Goal: Information Seeking & Learning: Learn about a topic

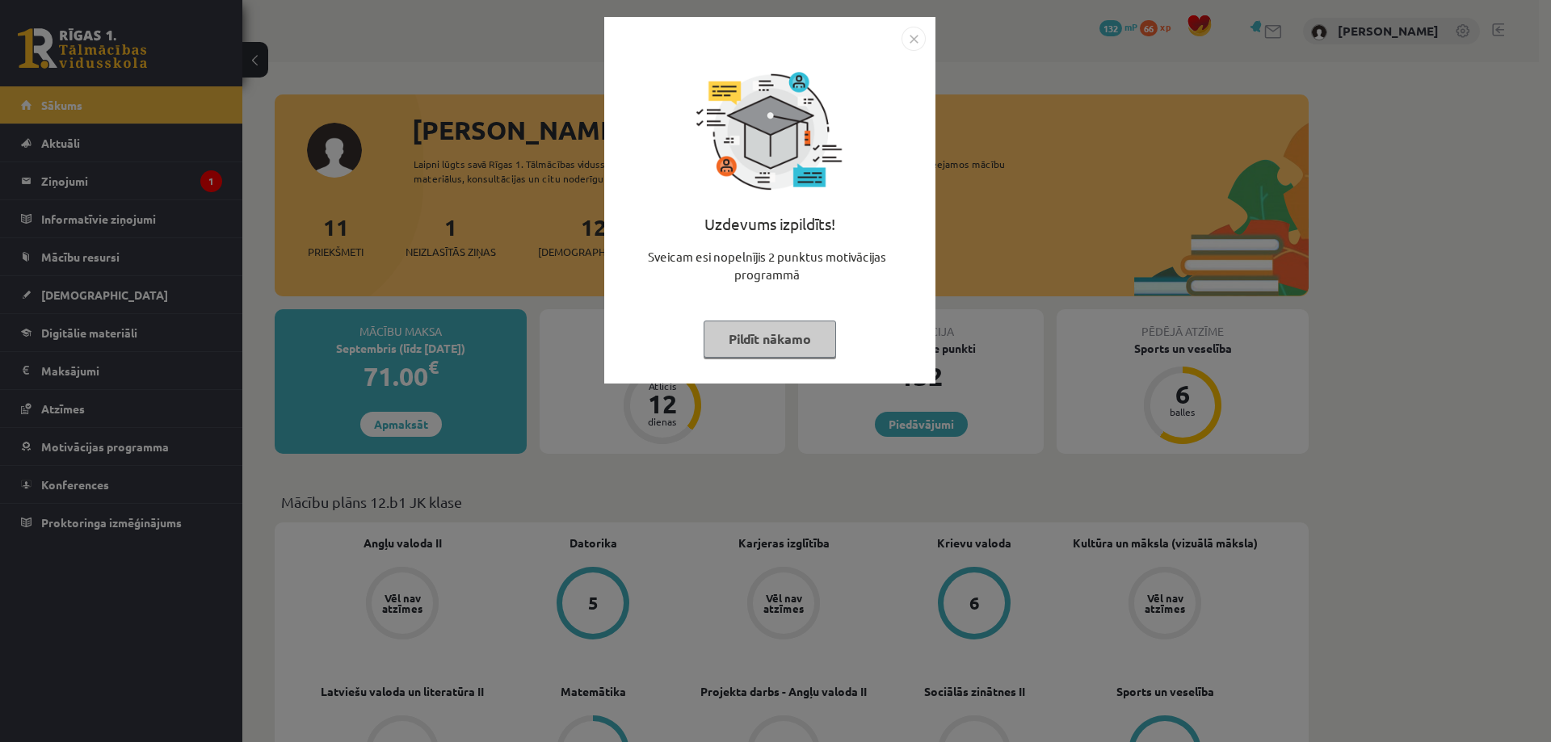
click at [777, 344] on button "Pildīt nākamo" at bounding box center [770, 339] width 132 height 37
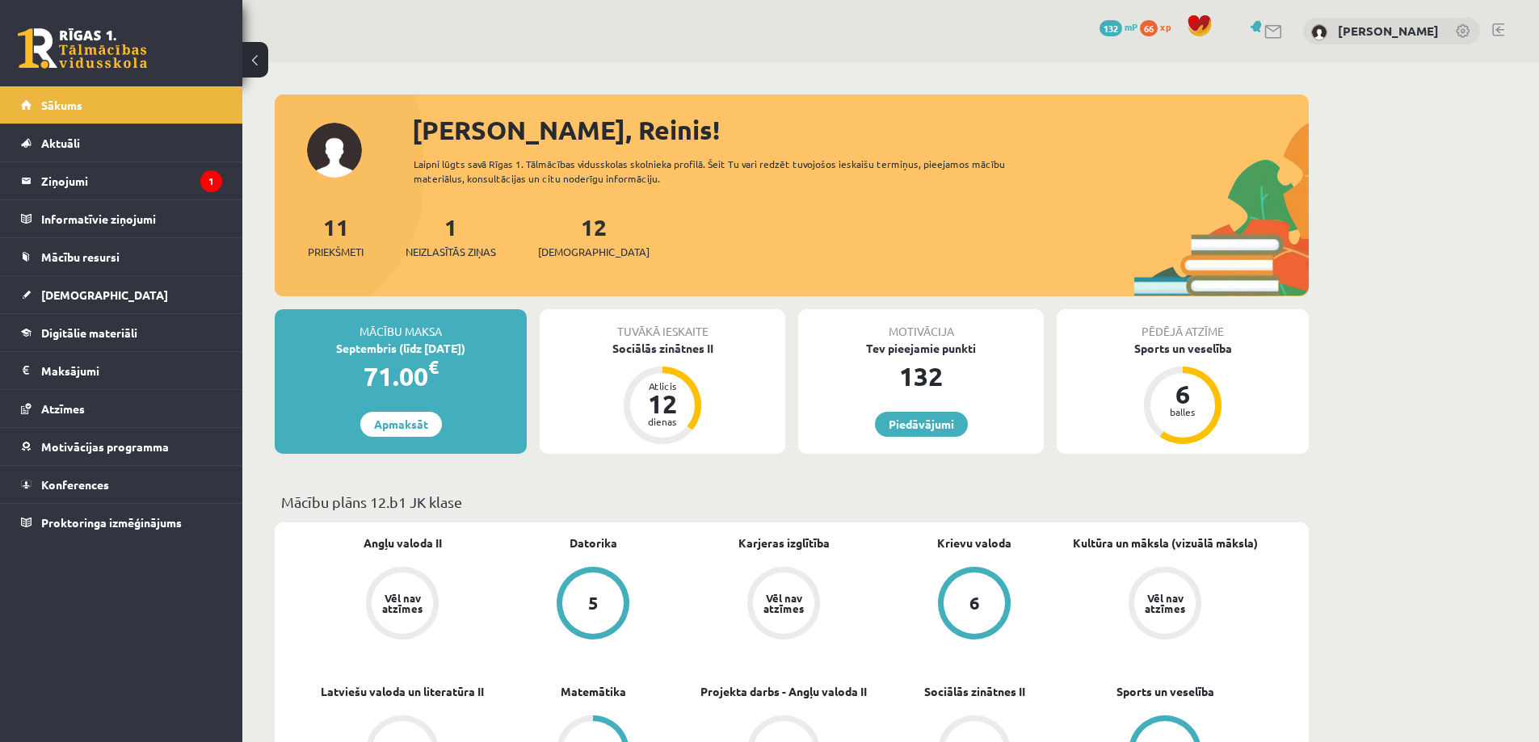
click at [750, 458] on div "Mācību maksa Septembris (līdz 30.09.25) 71.00 € Apmaksāt Tuvākā ieskaite Sociāl…" at bounding box center [792, 388] width 1034 height 158
click at [144, 175] on legend "Ziņojumi 1" at bounding box center [131, 180] width 181 height 37
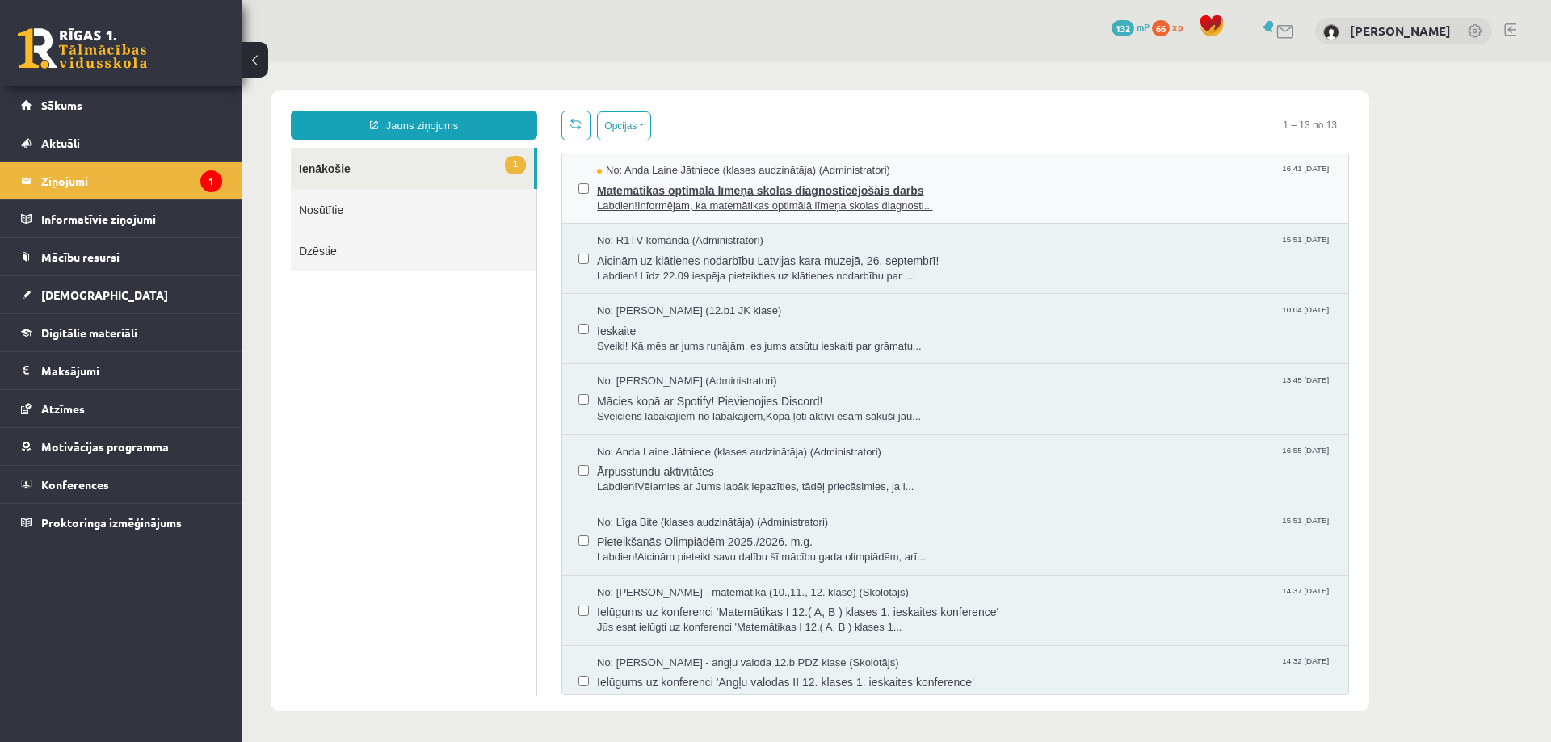
click at [741, 189] on span "Matemātikas optimālā līmeņa skolas diagnosticējošais darbs" at bounding box center [964, 189] width 735 height 20
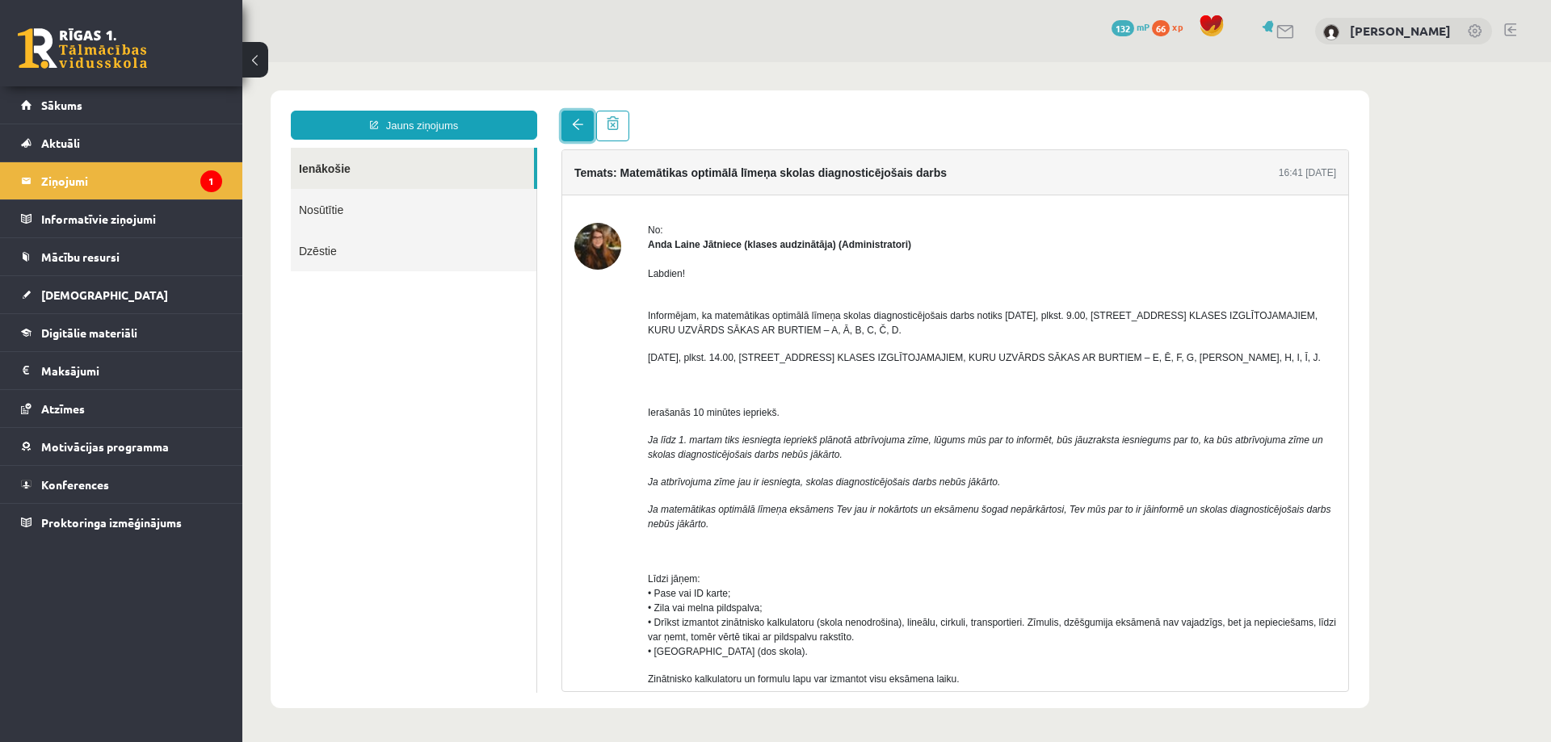
click at [569, 127] on link at bounding box center [577, 126] width 32 height 31
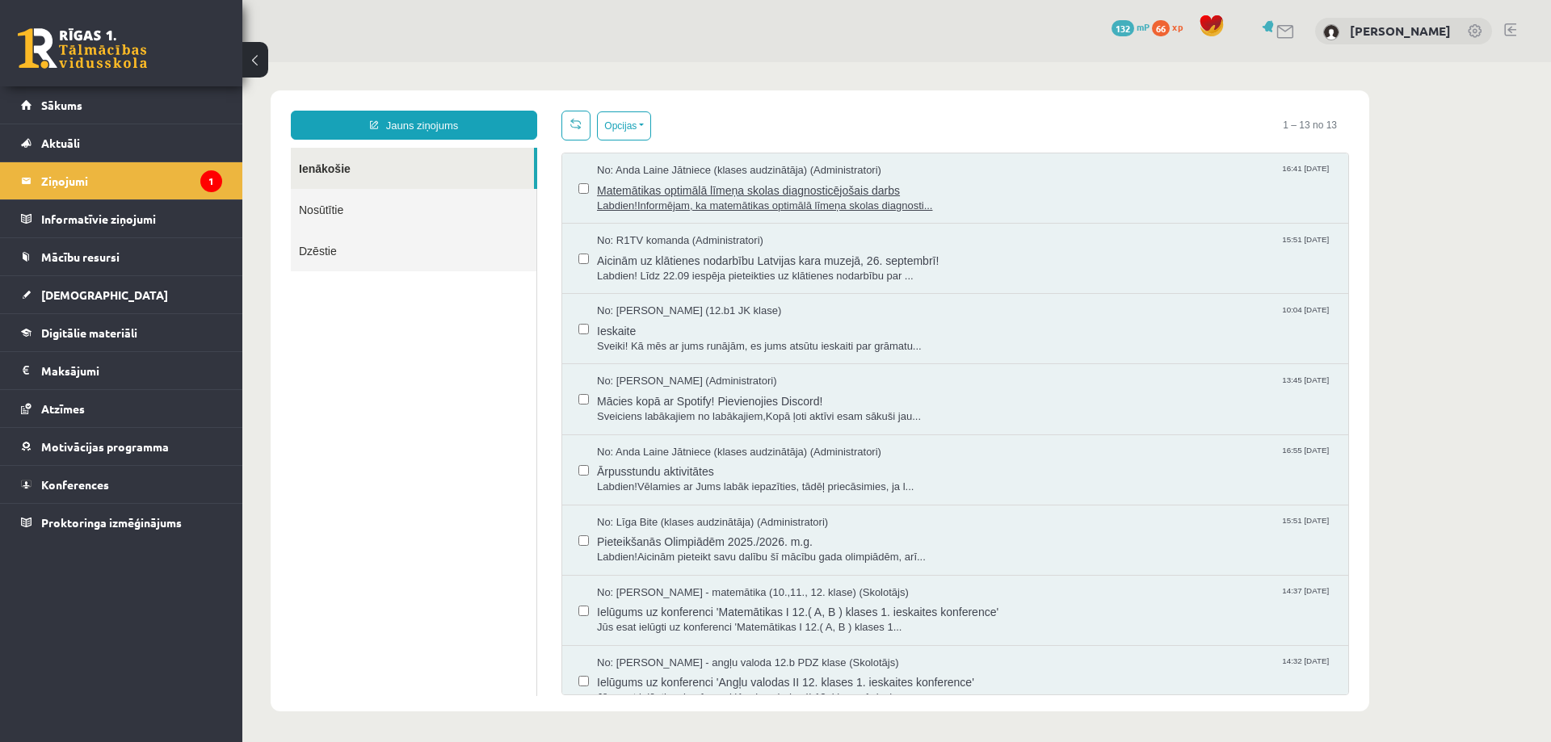
click at [646, 199] on span "Labdien!Informējam, ka matemātikas optimālā līmeņa skolas diagnosti..." at bounding box center [964, 206] width 735 height 15
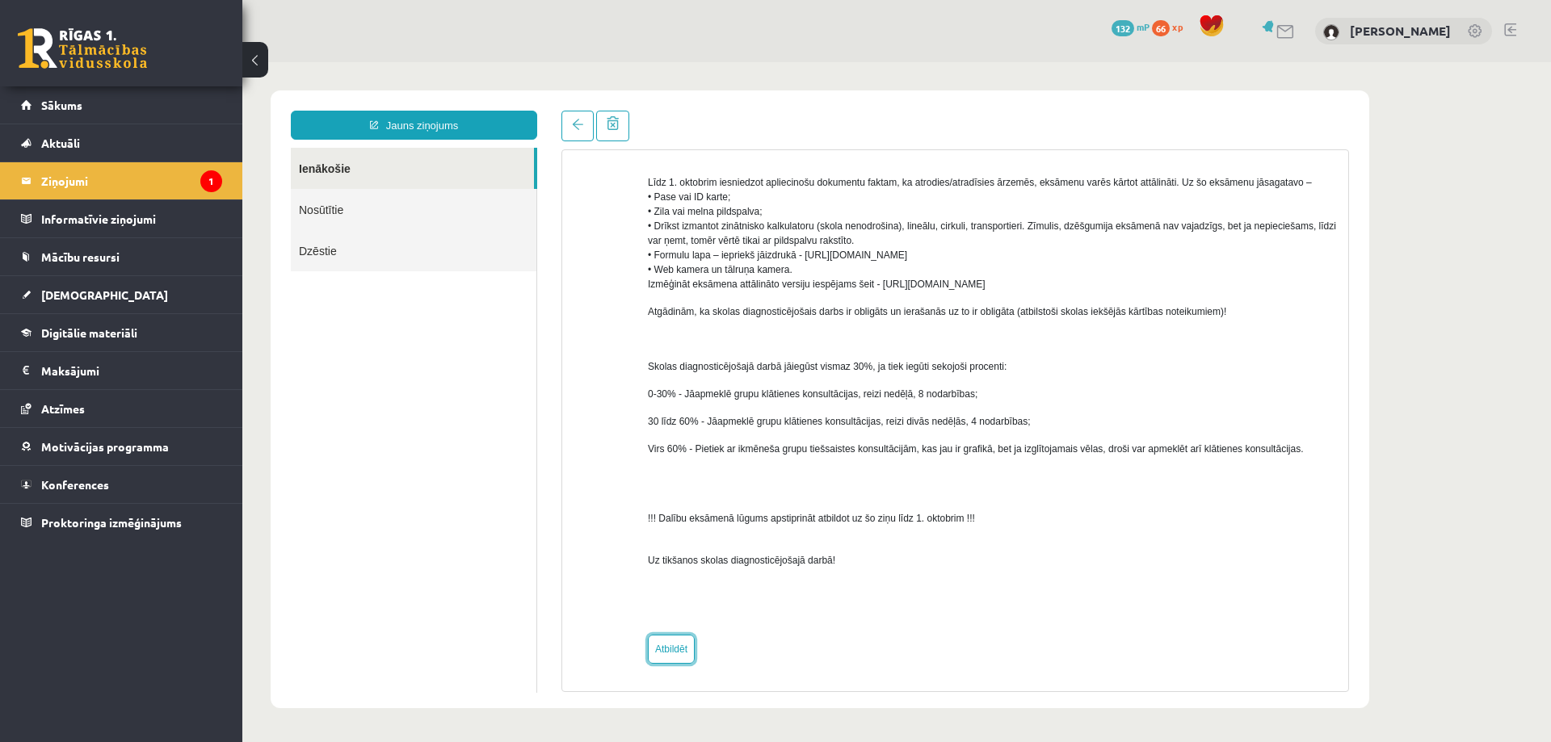
click at [676, 654] on link "Atbildēt" at bounding box center [671, 649] width 47 height 29
type input "**********"
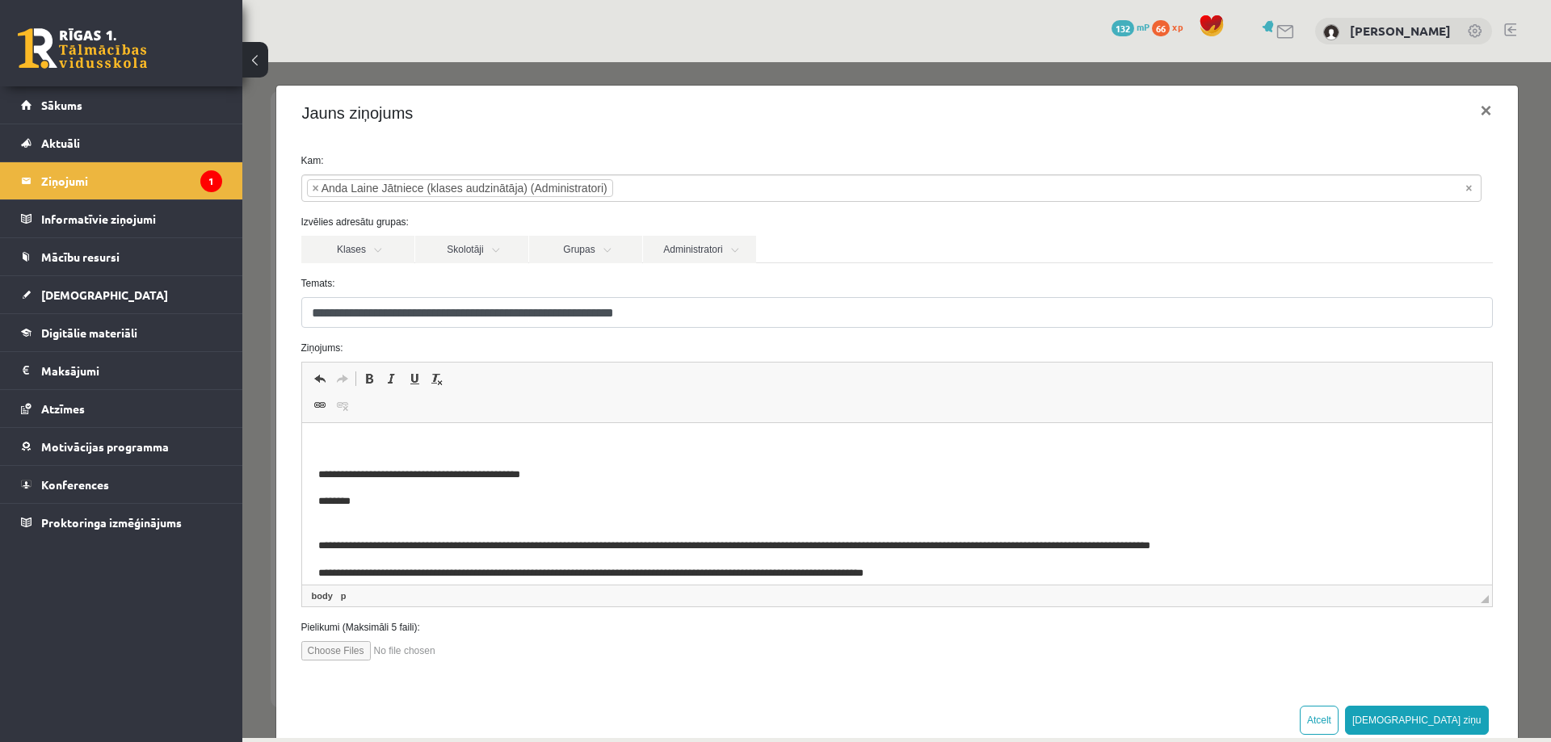
click at [352, 447] on p "Editor, wiswyg-editor-47434101820260-1758303641-609" at bounding box center [895, 447] width 1157 height 17
click at [860, 448] on p "**********" at bounding box center [884, 447] width 1134 height 17
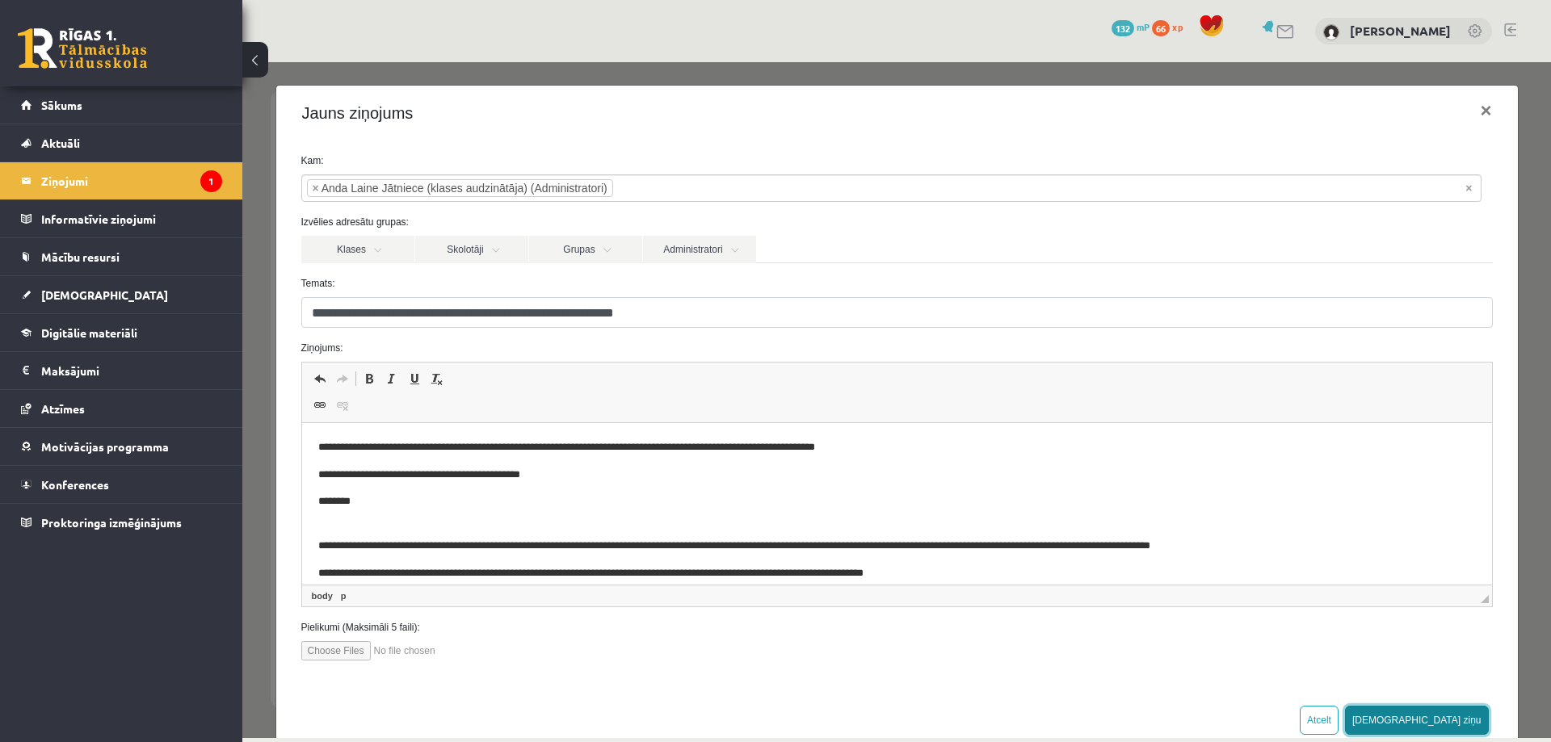
click at [1440, 713] on button "Sūtīt ziņu" at bounding box center [1417, 720] width 144 height 29
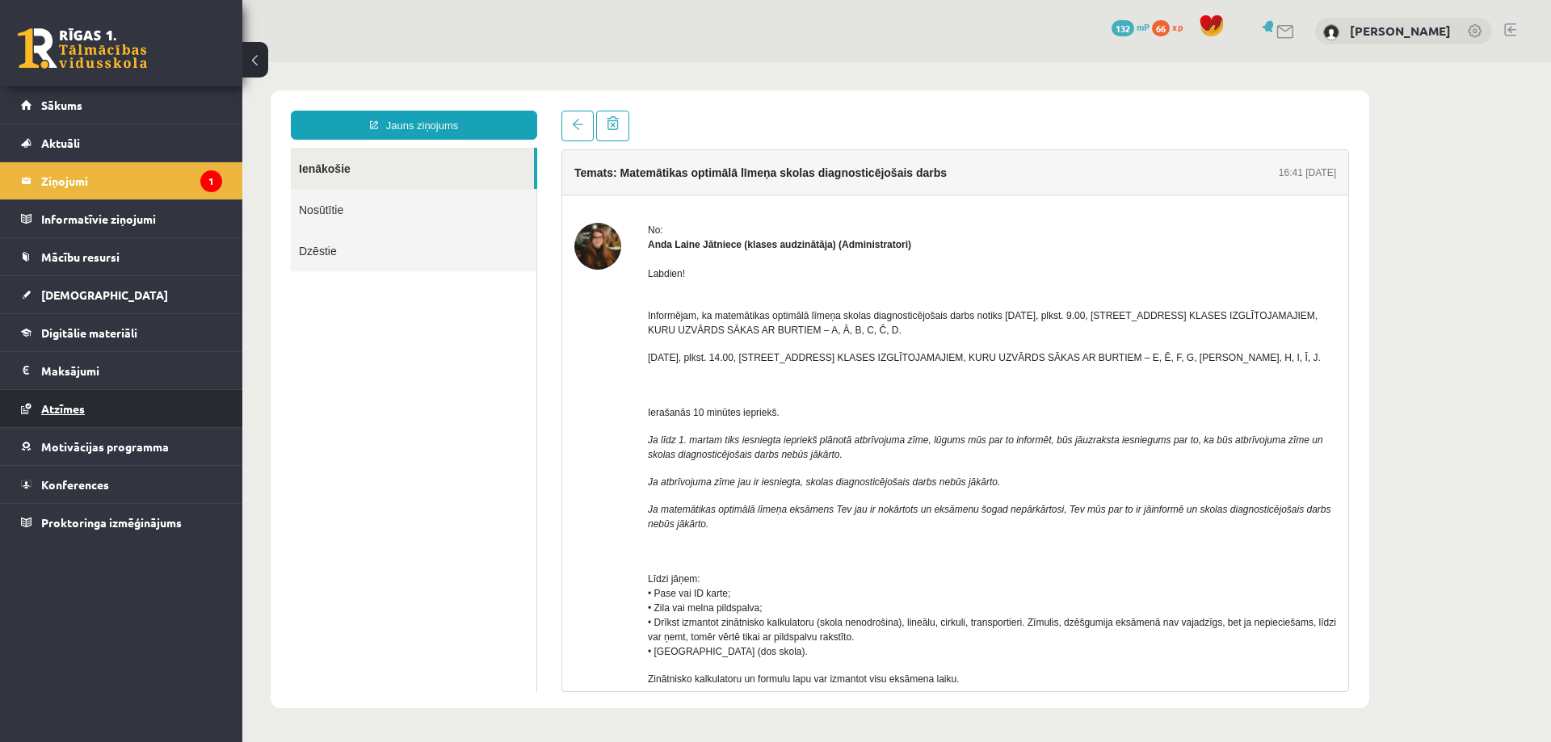
click at [76, 402] on span "Atzīmes" at bounding box center [63, 408] width 44 height 15
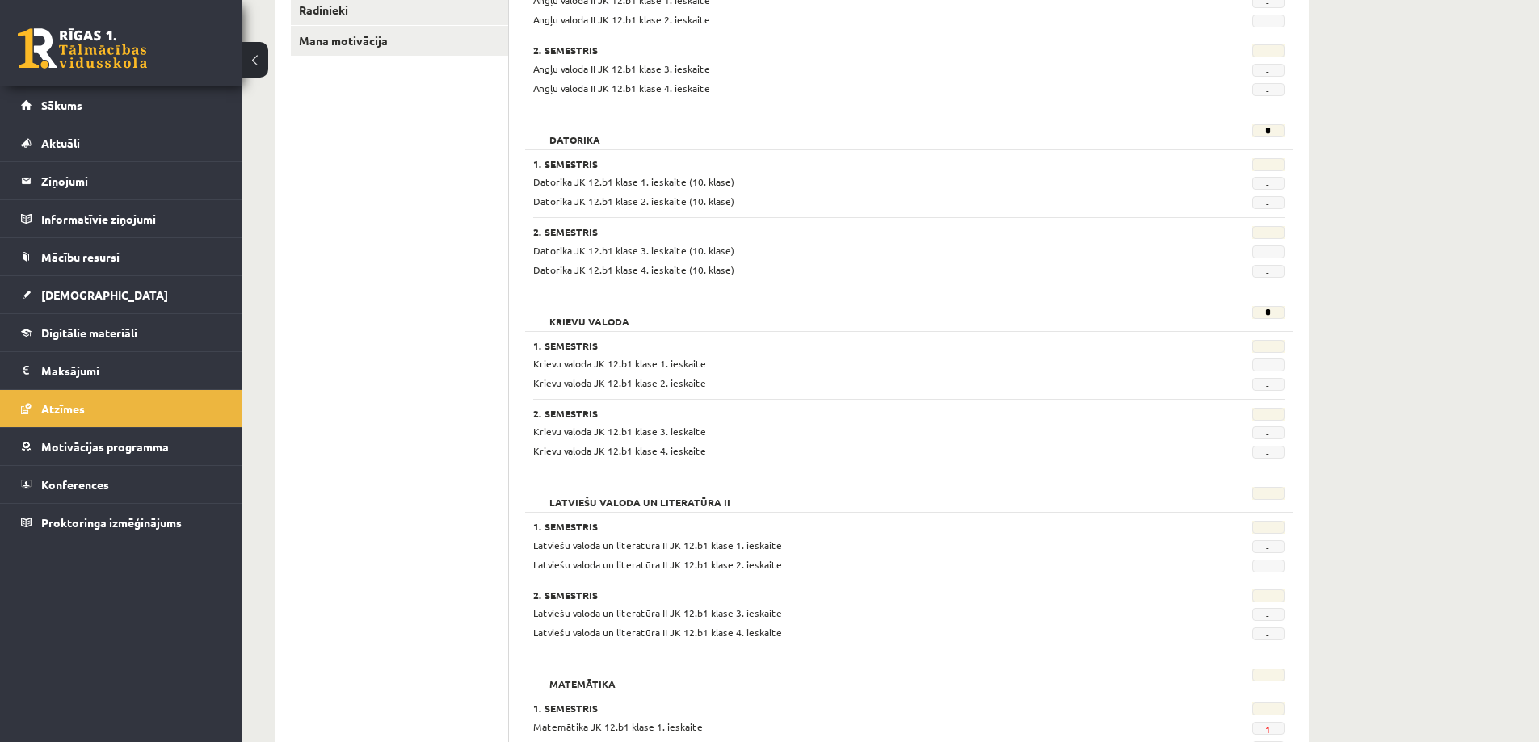
scroll to position [646, 0]
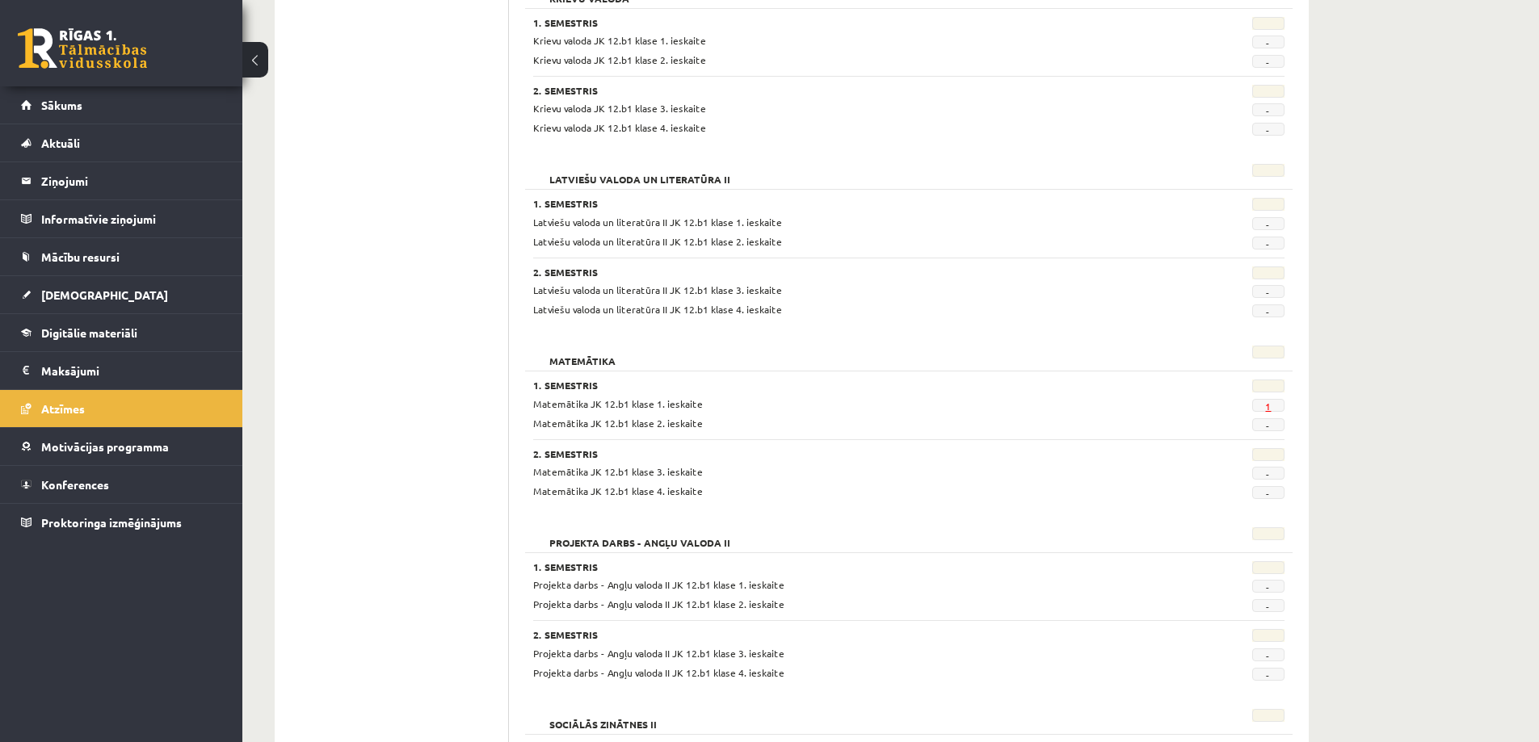
click at [1268, 405] on link "1" at bounding box center [1268, 406] width 6 height 13
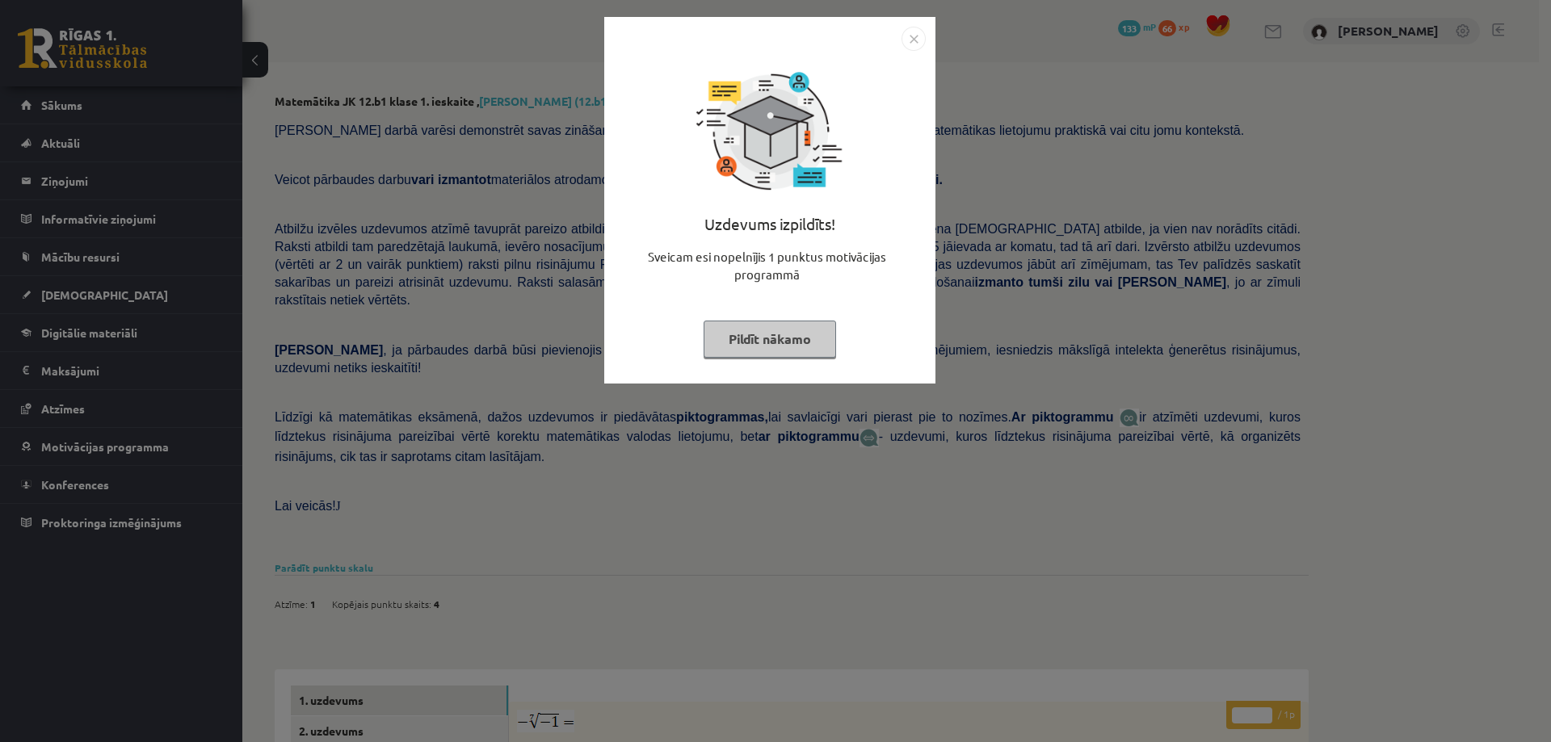
click at [742, 527] on div "Uzdevums izpildīts! Sveicam esi nopelnījis 1 punktus motivācijas programmā Pild…" at bounding box center [775, 371] width 1551 height 742
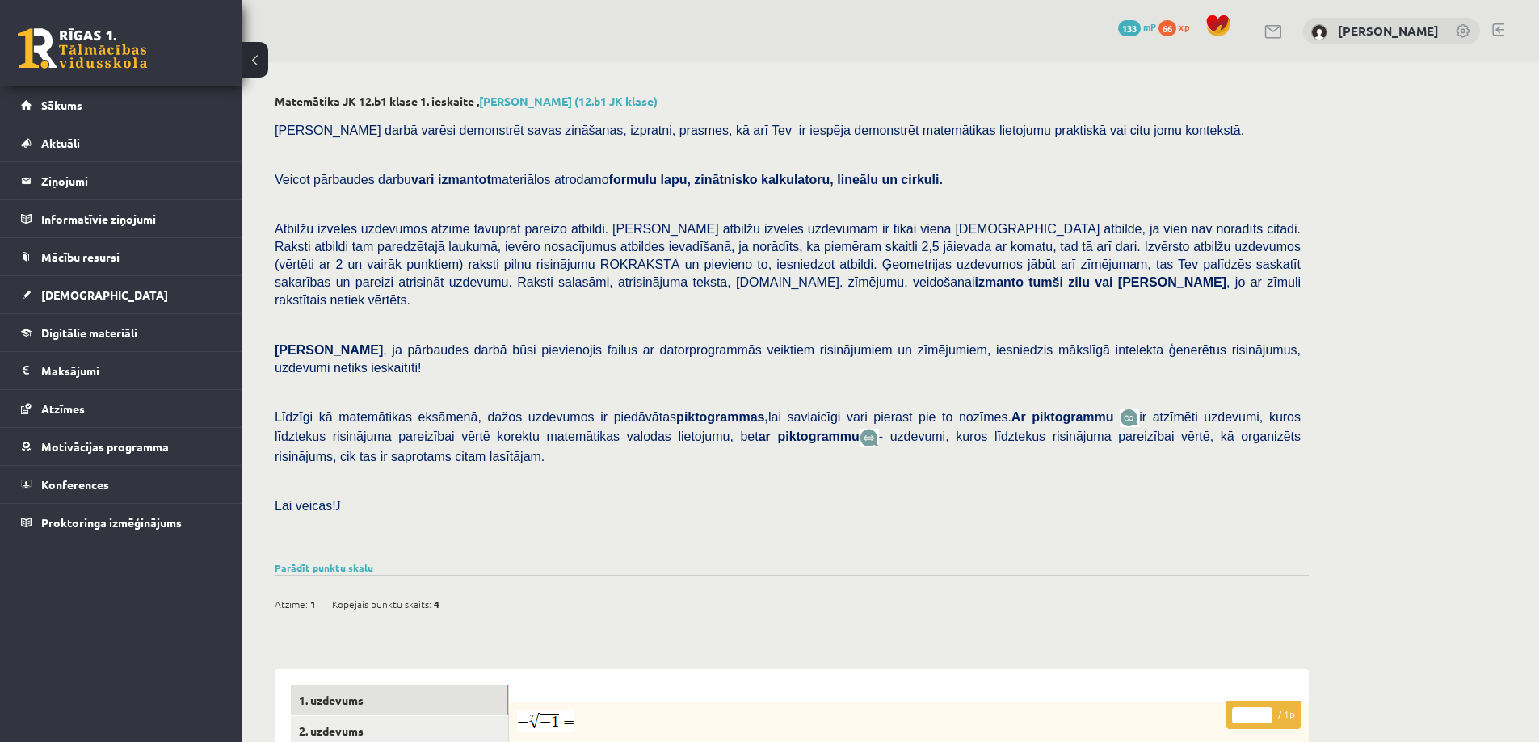
scroll to position [323, 0]
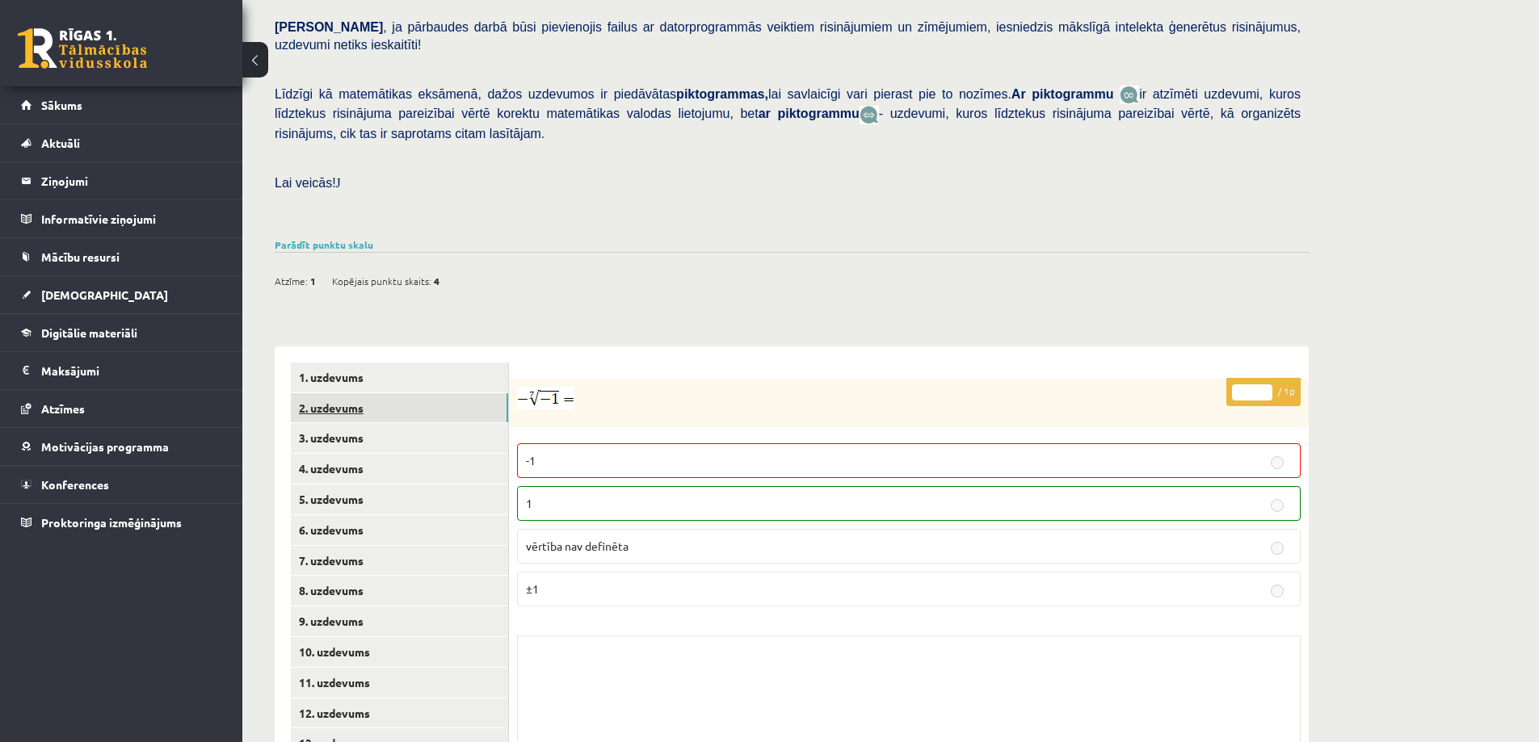
click at [353, 393] on link "2. uzdevums" at bounding box center [399, 408] width 217 height 30
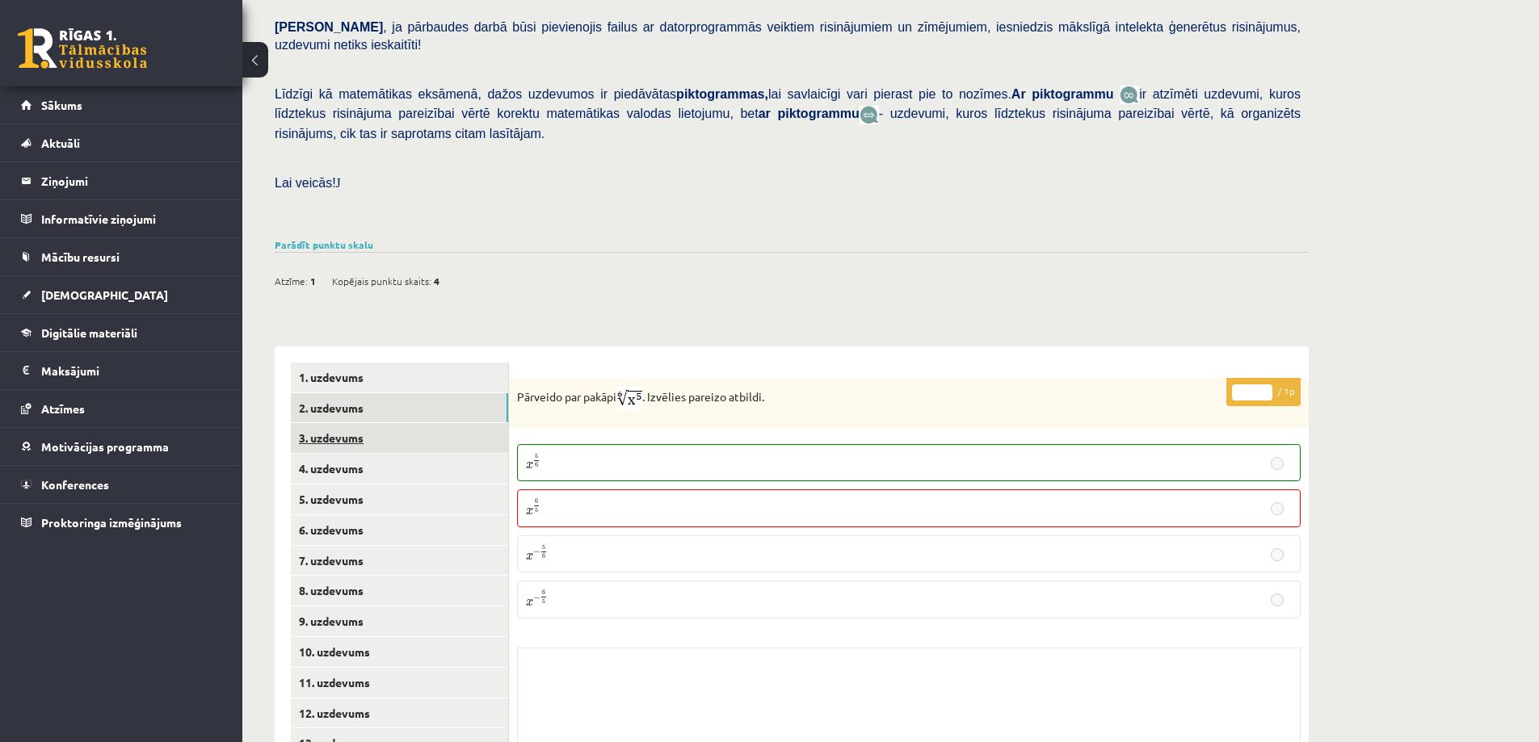
click at [339, 423] on link "3. uzdevums" at bounding box center [399, 438] width 217 height 30
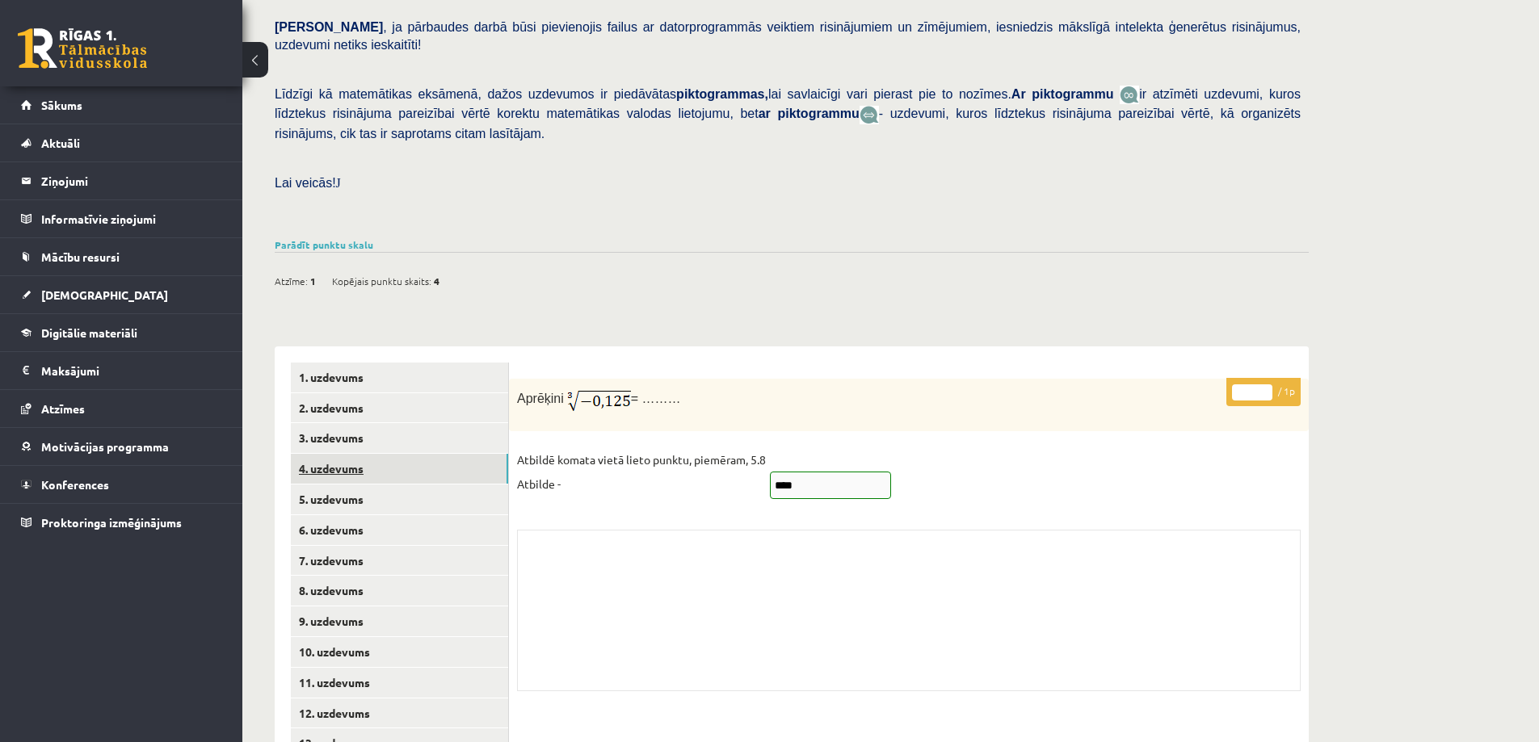
click at [348, 454] on link "4. uzdevums" at bounding box center [399, 469] width 217 height 30
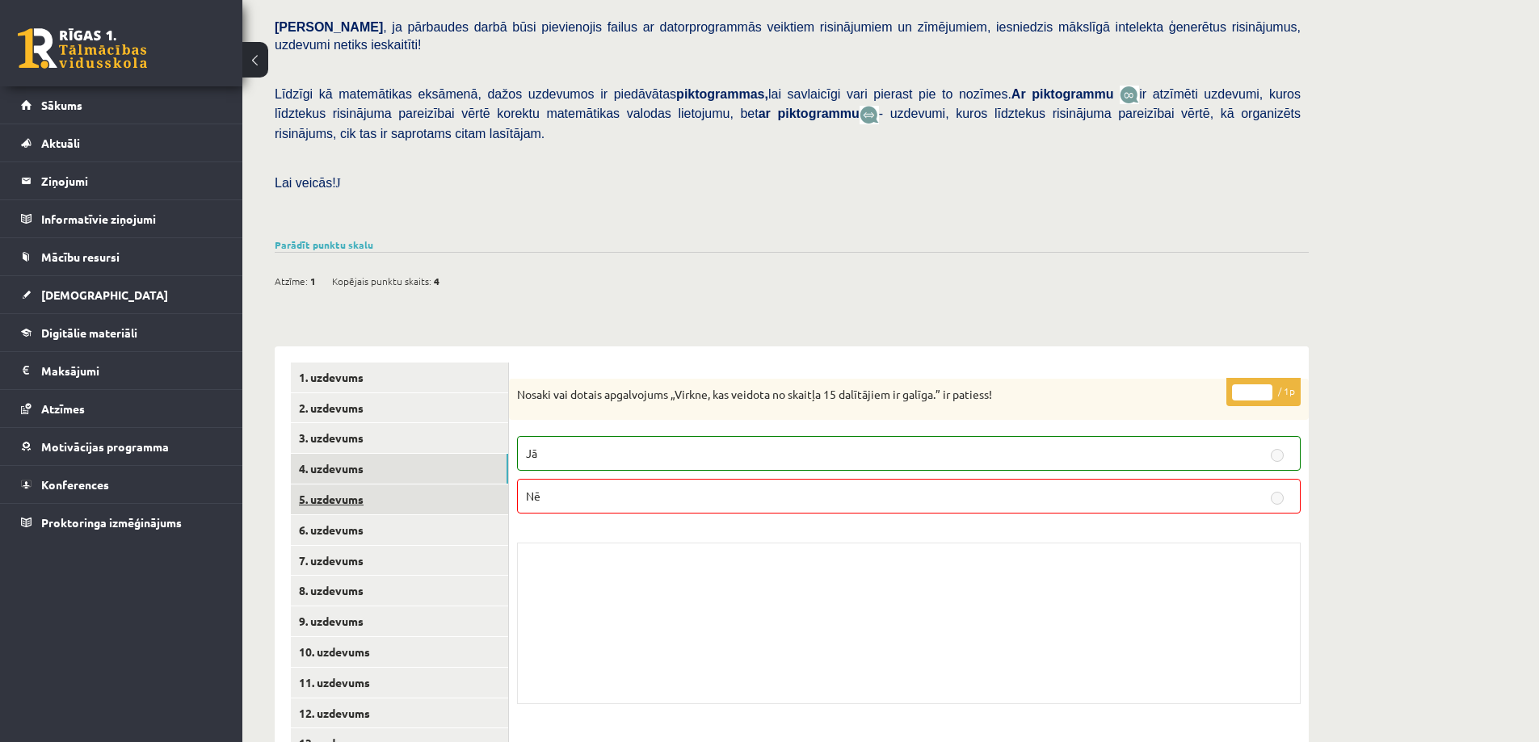
click at [339, 485] on link "5. uzdevums" at bounding box center [399, 500] width 217 height 30
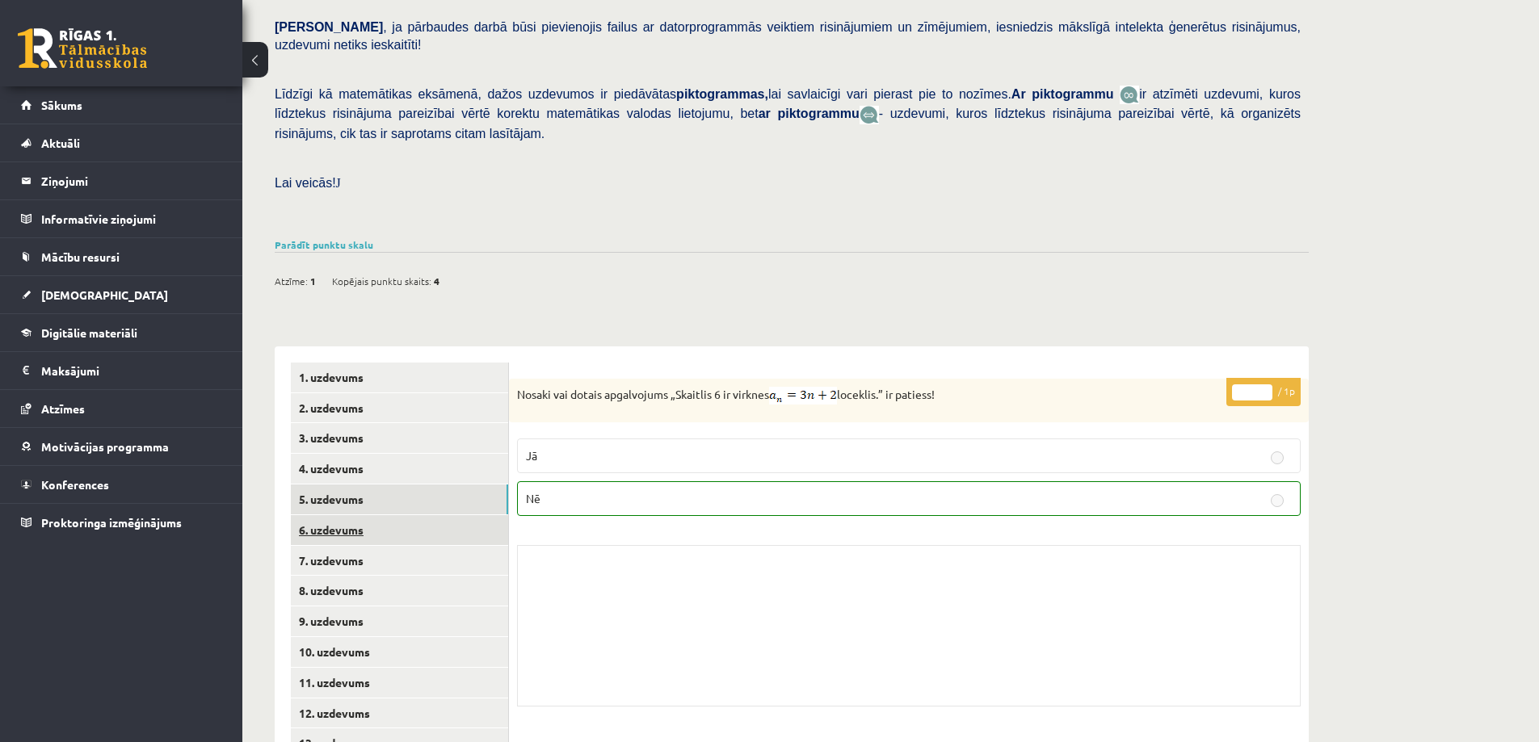
click at [341, 515] on link "6. uzdevums" at bounding box center [399, 530] width 217 height 30
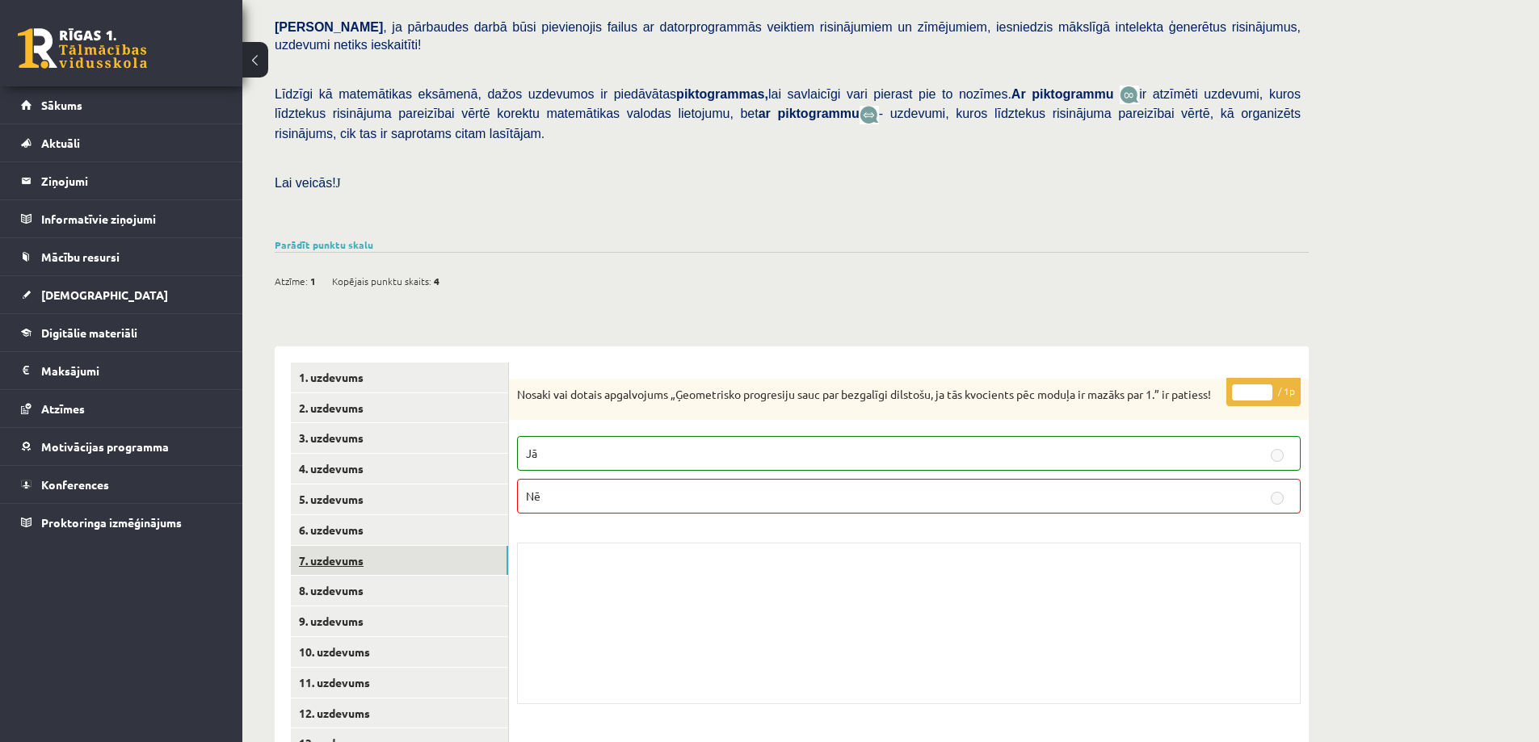
click at [346, 546] on link "7. uzdevums" at bounding box center [399, 561] width 217 height 30
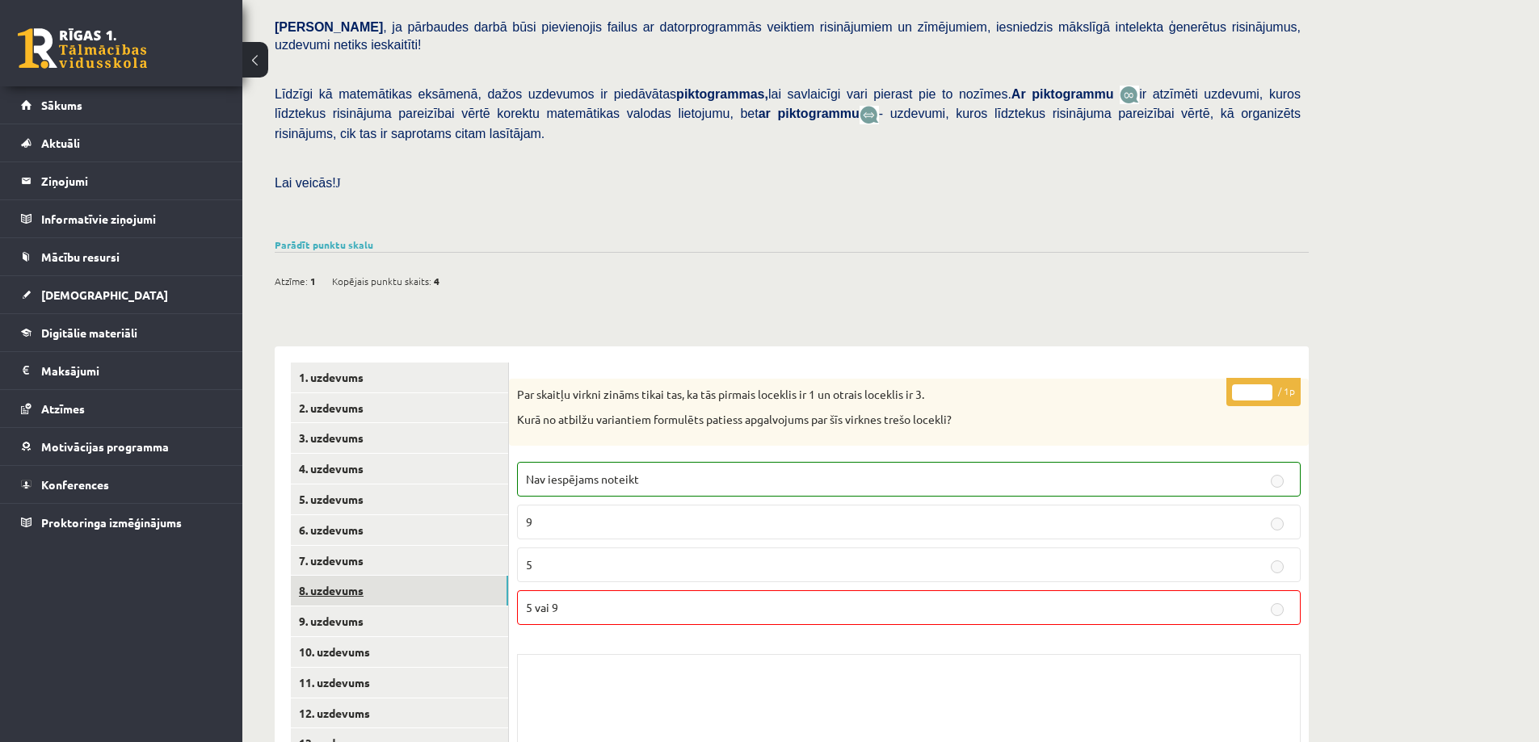
click at [354, 576] on link "8. uzdevums" at bounding box center [399, 591] width 217 height 30
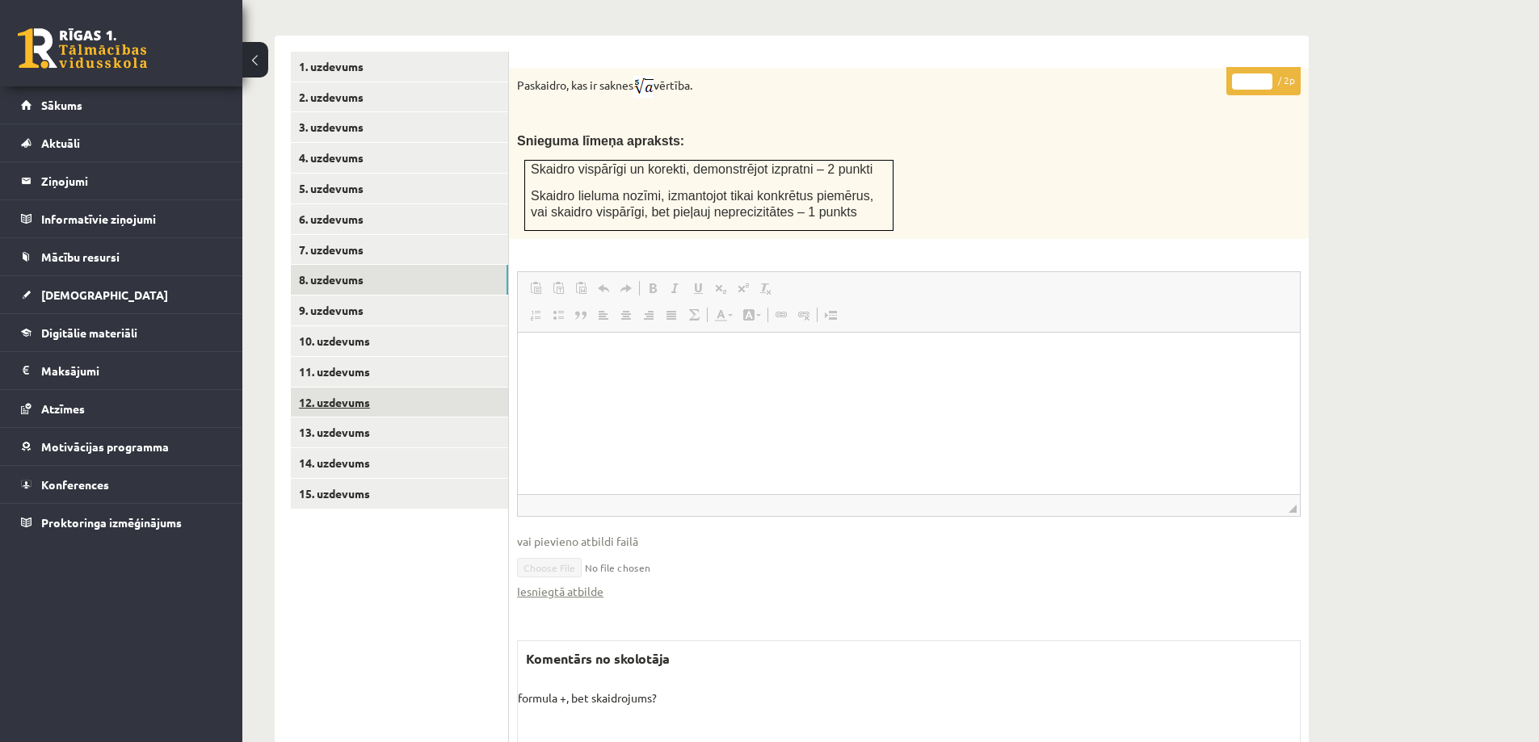
scroll to position [553, 0]
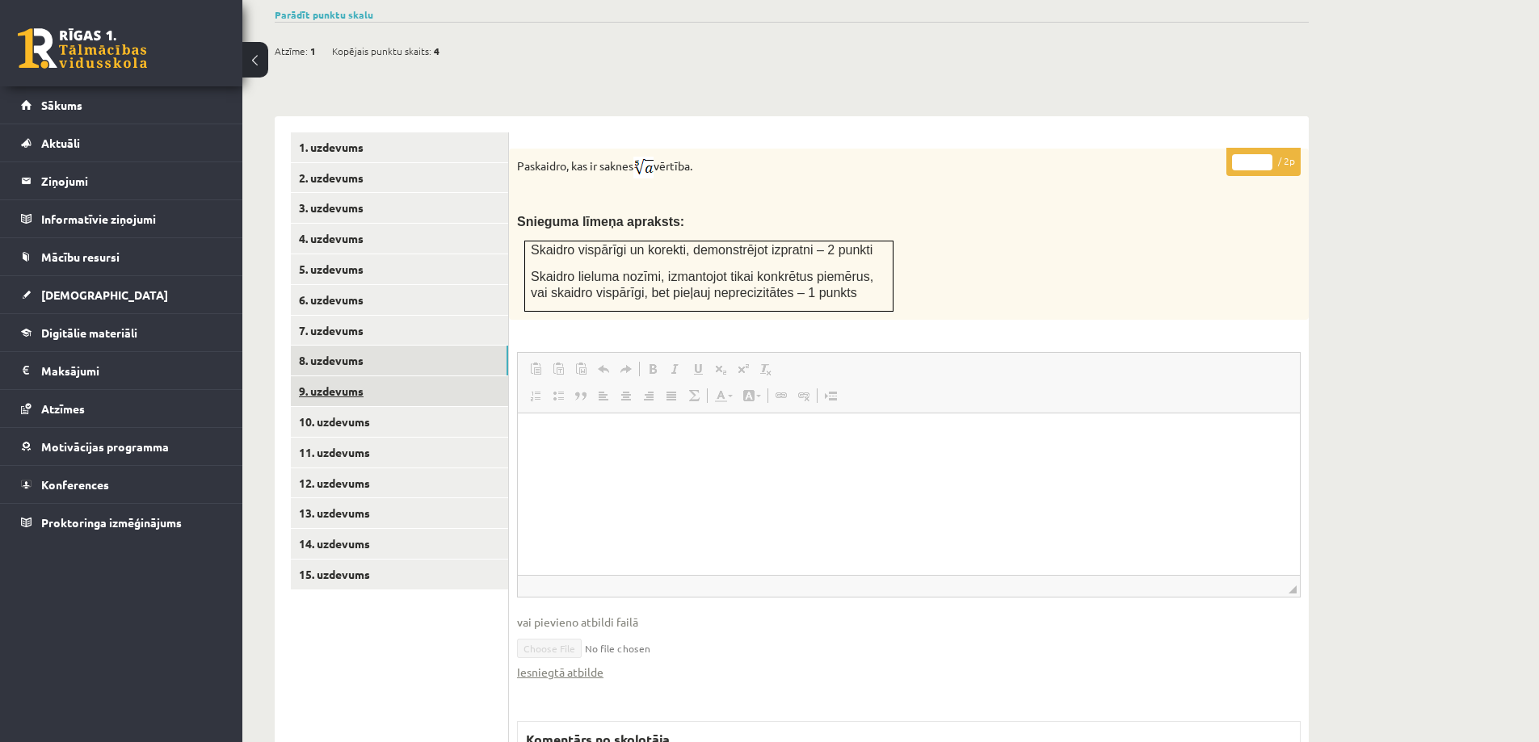
click at [354, 376] on link "9. uzdevums" at bounding box center [399, 391] width 217 height 30
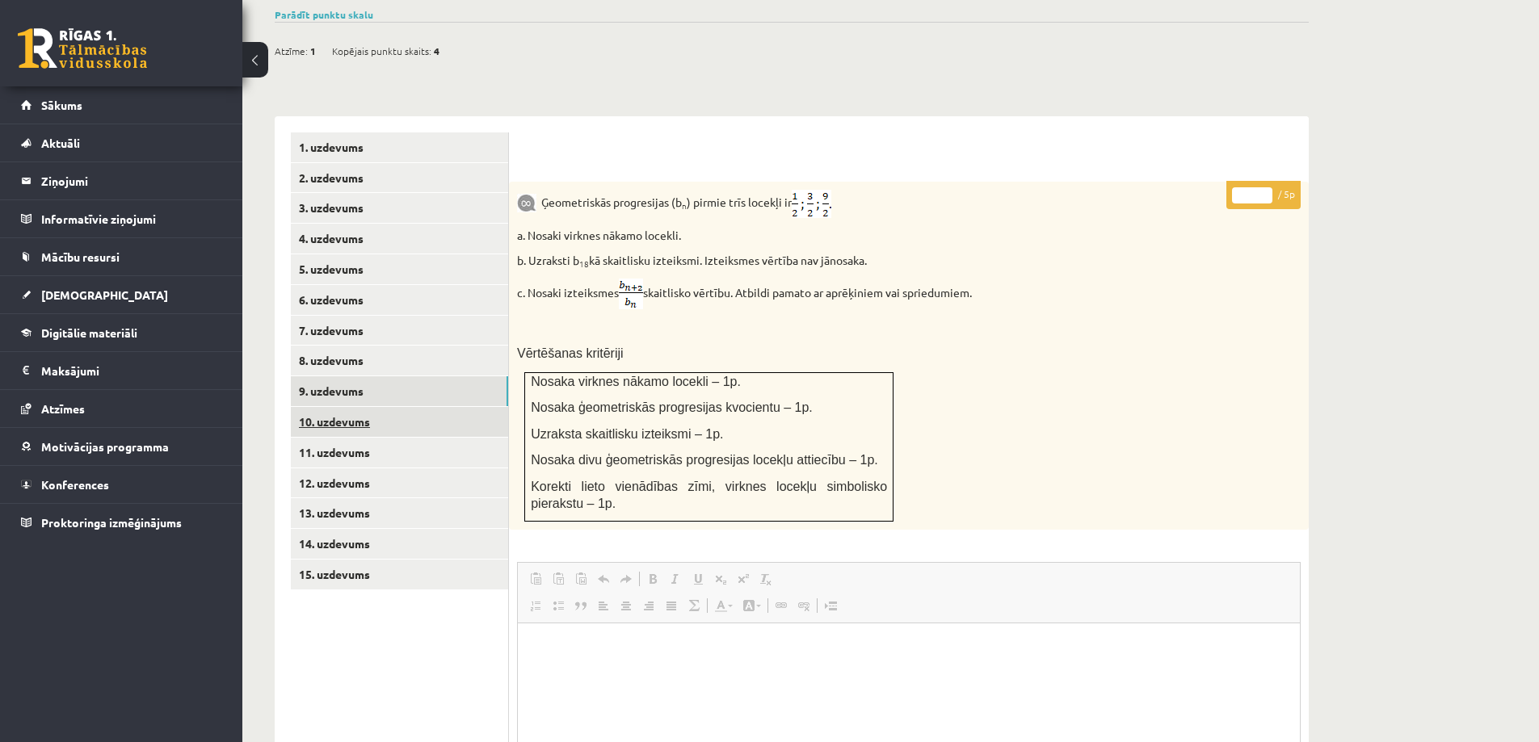
scroll to position [0, 0]
click at [340, 407] on link "10. uzdevums" at bounding box center [399, 422] width 217 height 30
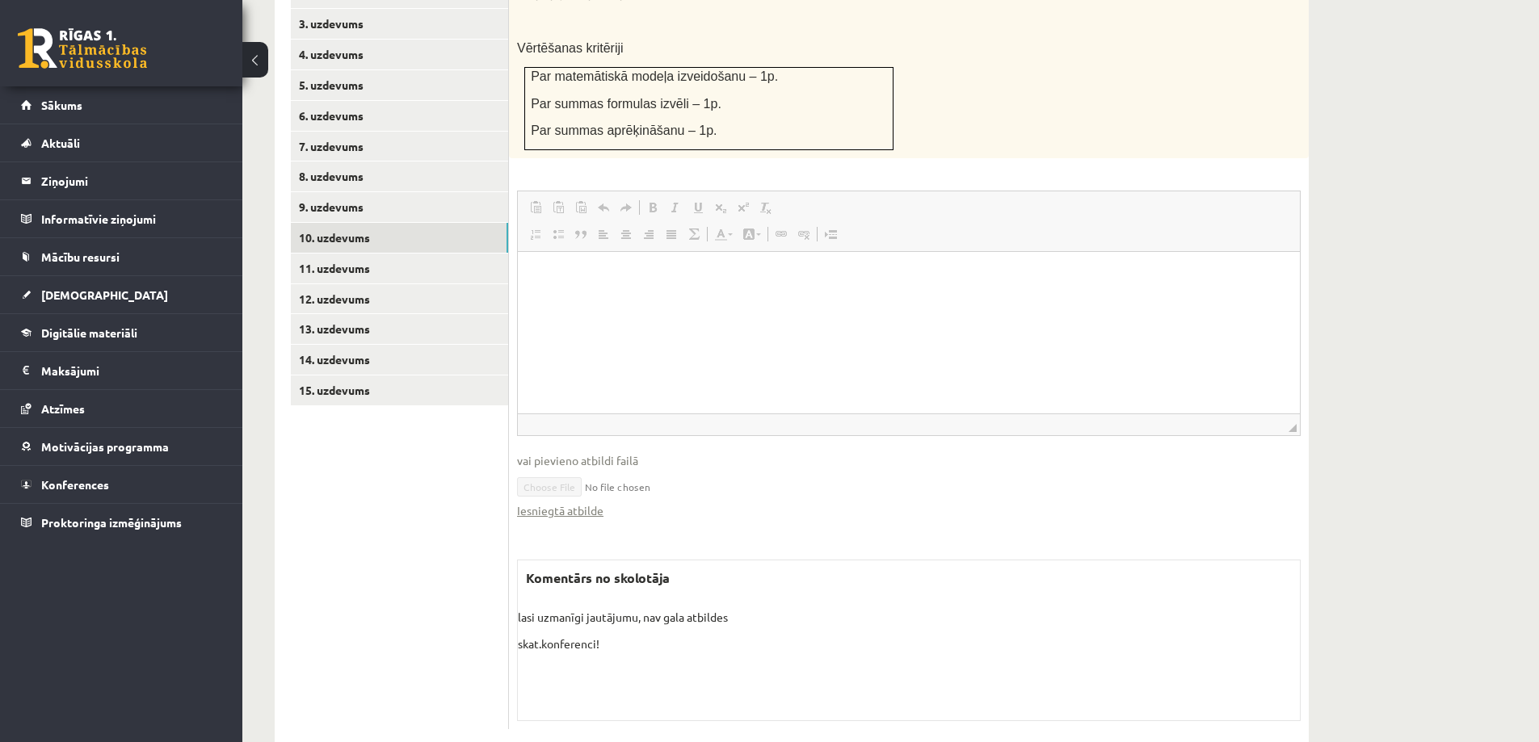
scroll to position [576, 0]
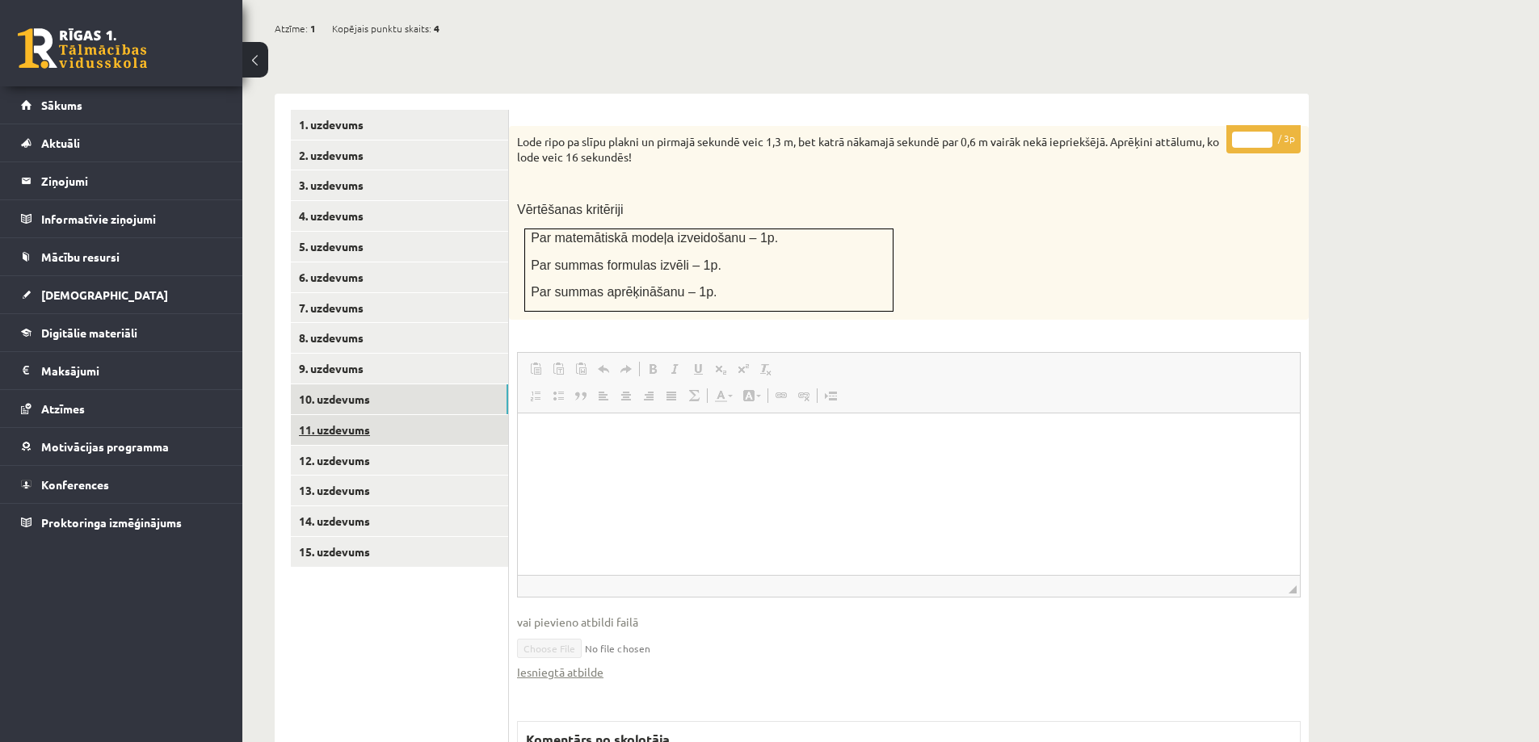
click at [354, 415] on link "11. uzdevums" at bounding box center [399, 430] width 217 height 30
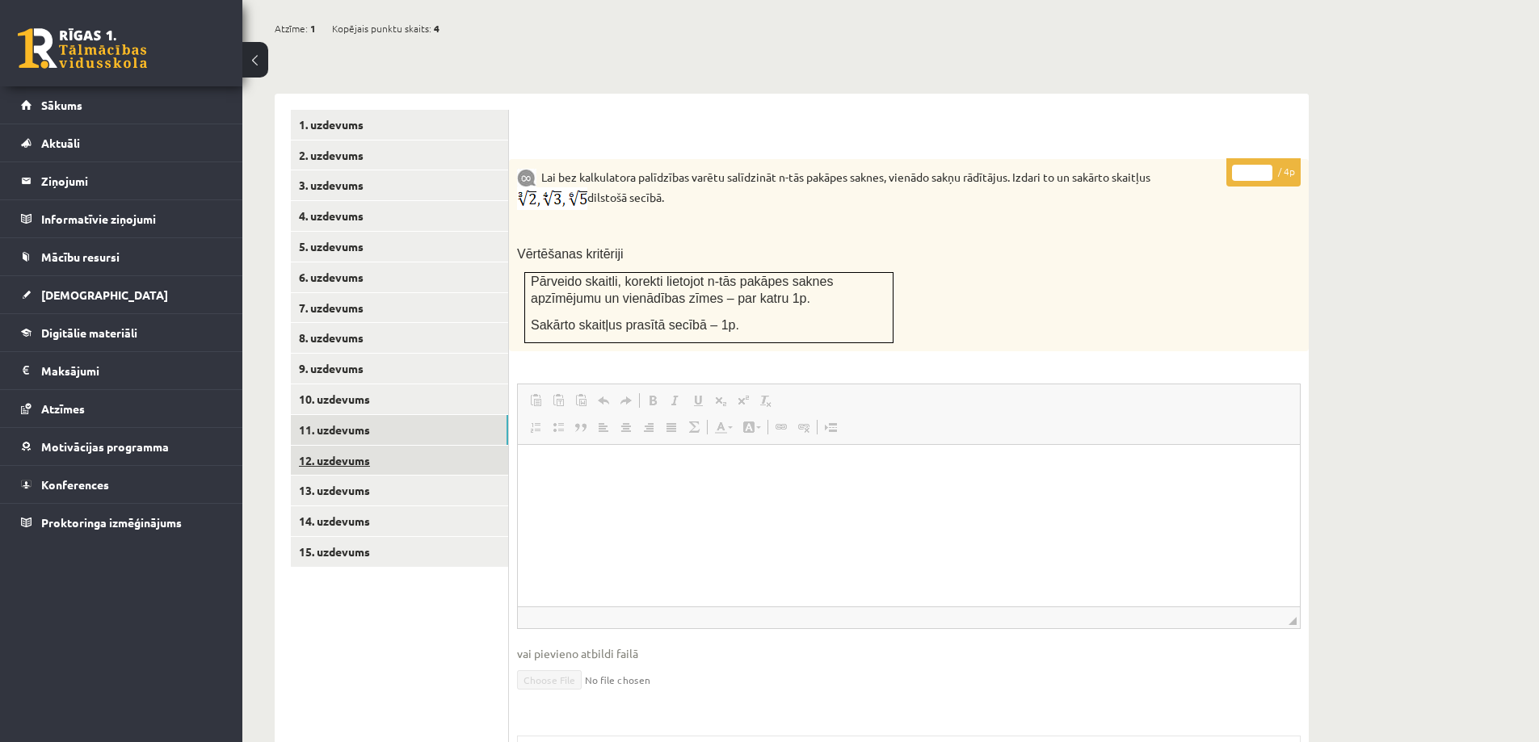
scroll to position [0, 0]
click at [355, 446] on link "12. uzdevums" at bounding box center [399, 461] width 217 height 30
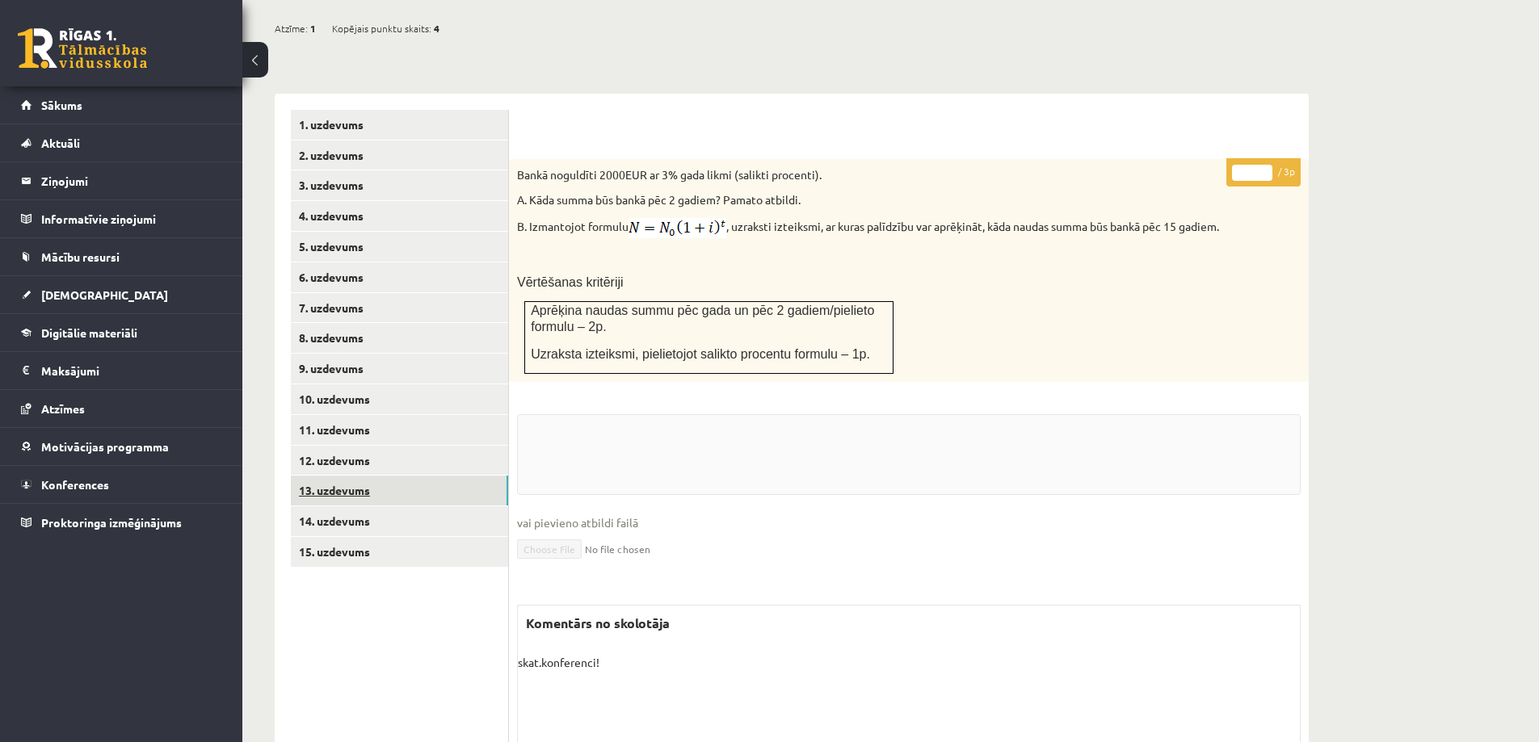
click at [342, 476] on link "13. uzdevums" at bounding box center [399, 491] width 217 height 30
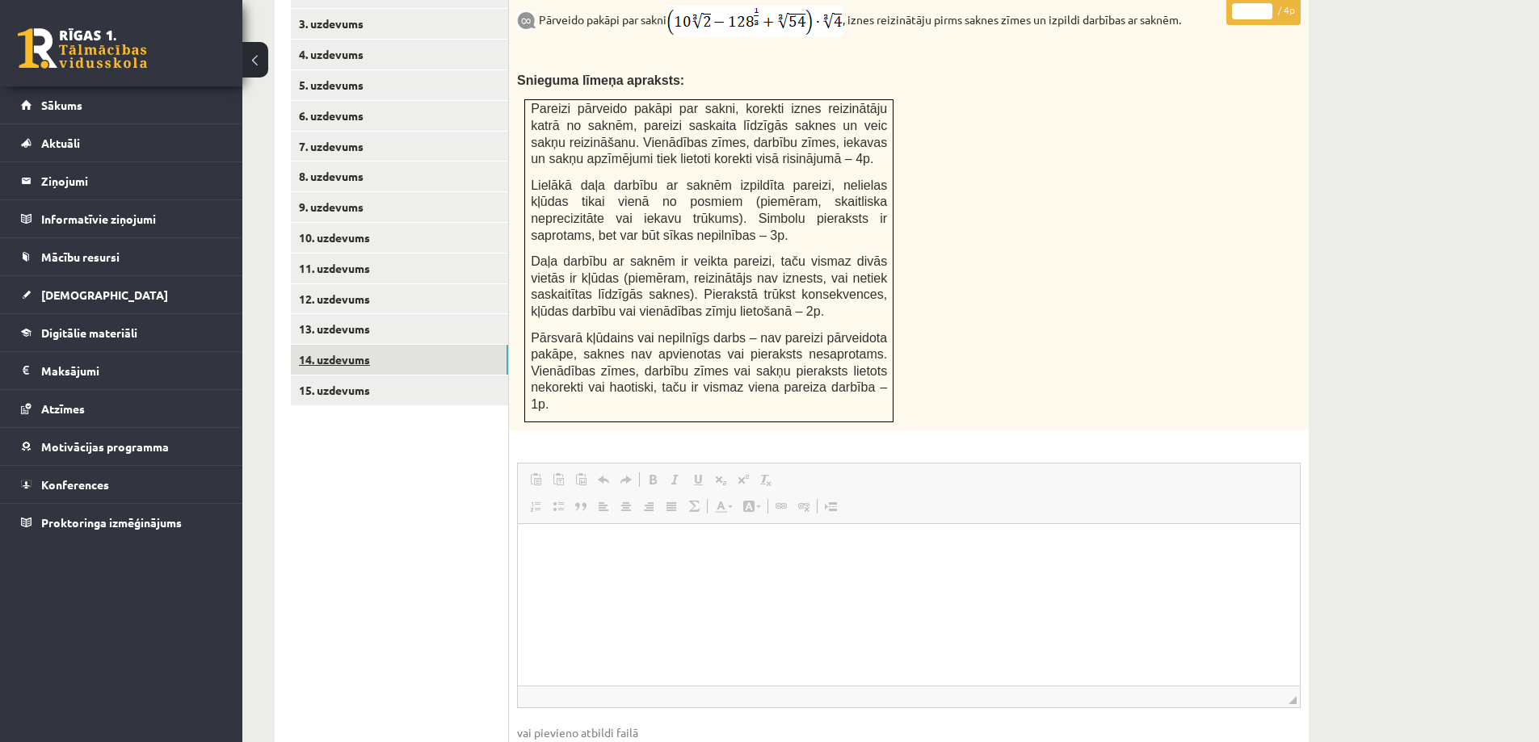
click at [345, 345] on link "14. uzdevums" at bounding box center [399, 360] width 217 height 30
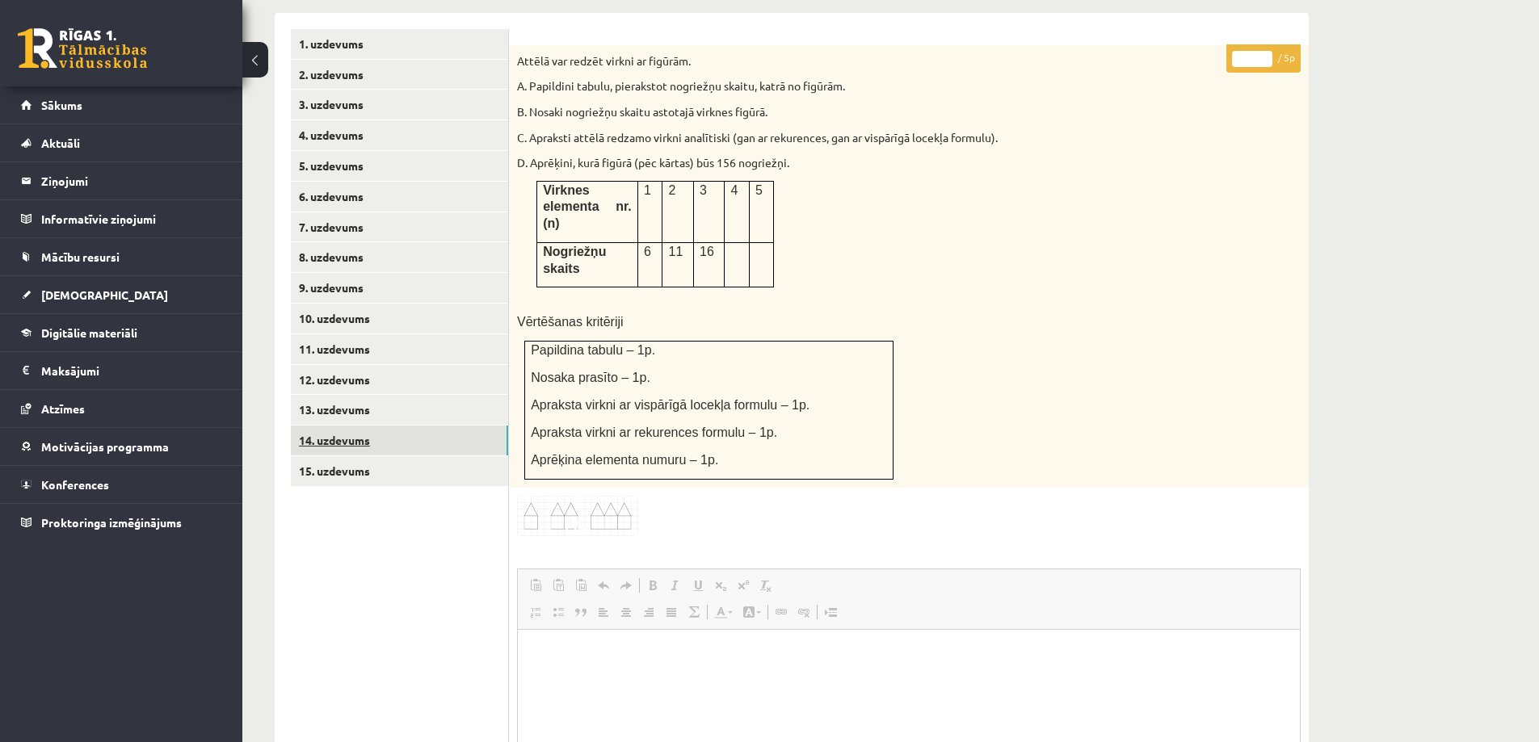
click at [336, 426] on link "14. uzdevums" at bounding box center [399, 441] width 217 height 30
click at [336, 456] on link "15. uzdevums" at bounding box center [399, 471] width 217 height 30
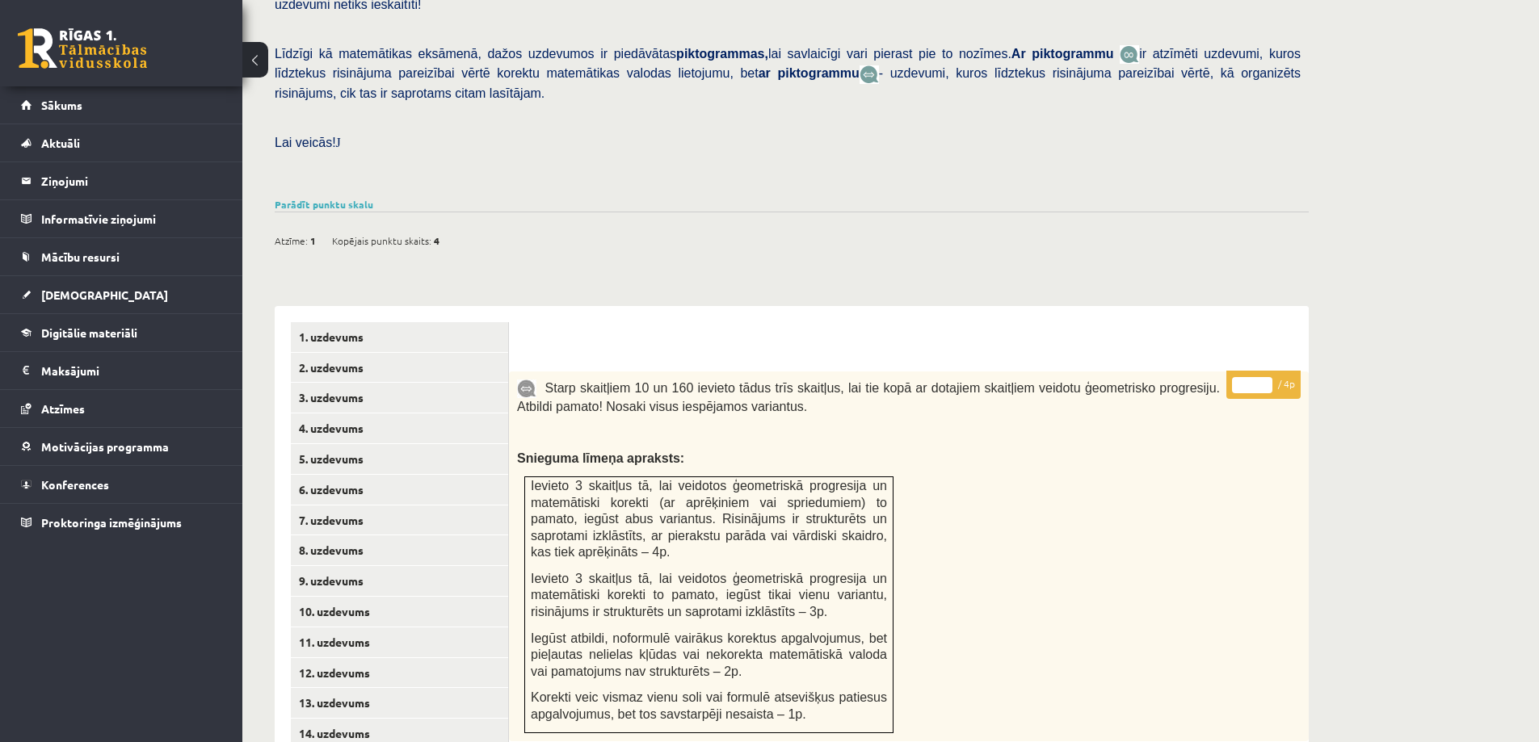
scroll to position [202, 0]
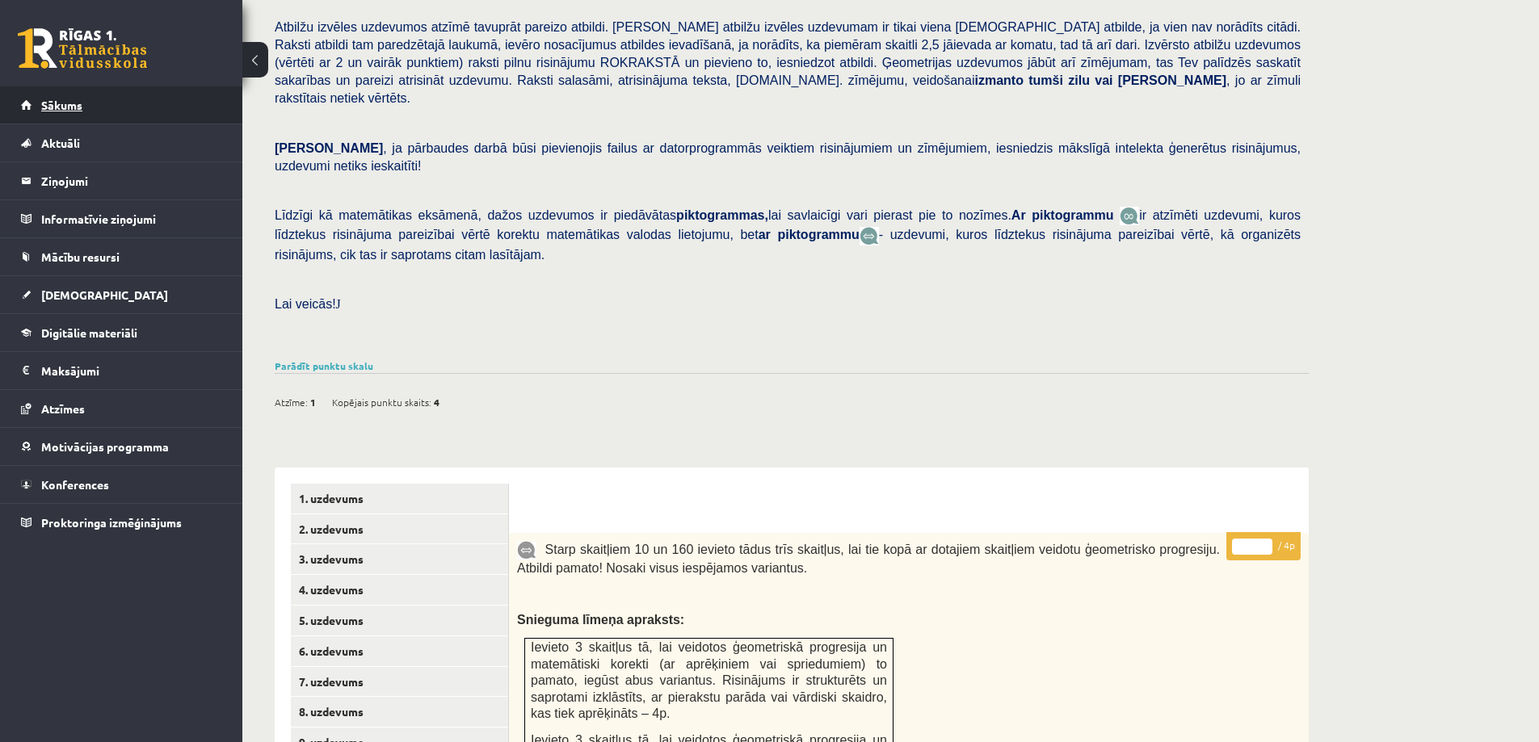
click at [108, 111] on link "Sākums" at bounding box center [121, 104] width 201 height 37
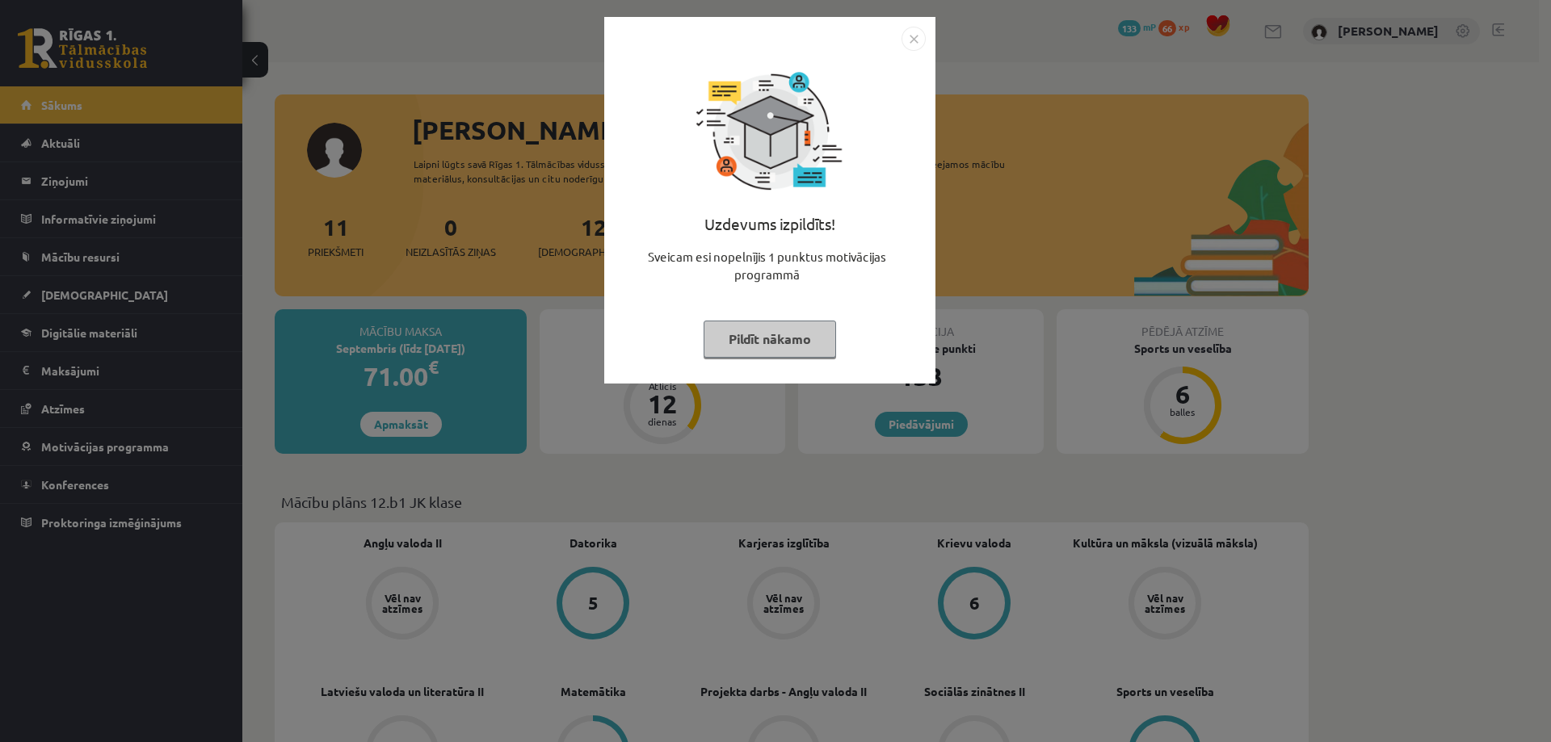
click at [1061, 142] on div "Uzdevums izpildīts! Sveicam esi nopelnījis 1 punktus motivācijas programmā Pild…" at bounding box center [775, 371] width 1551 height 742
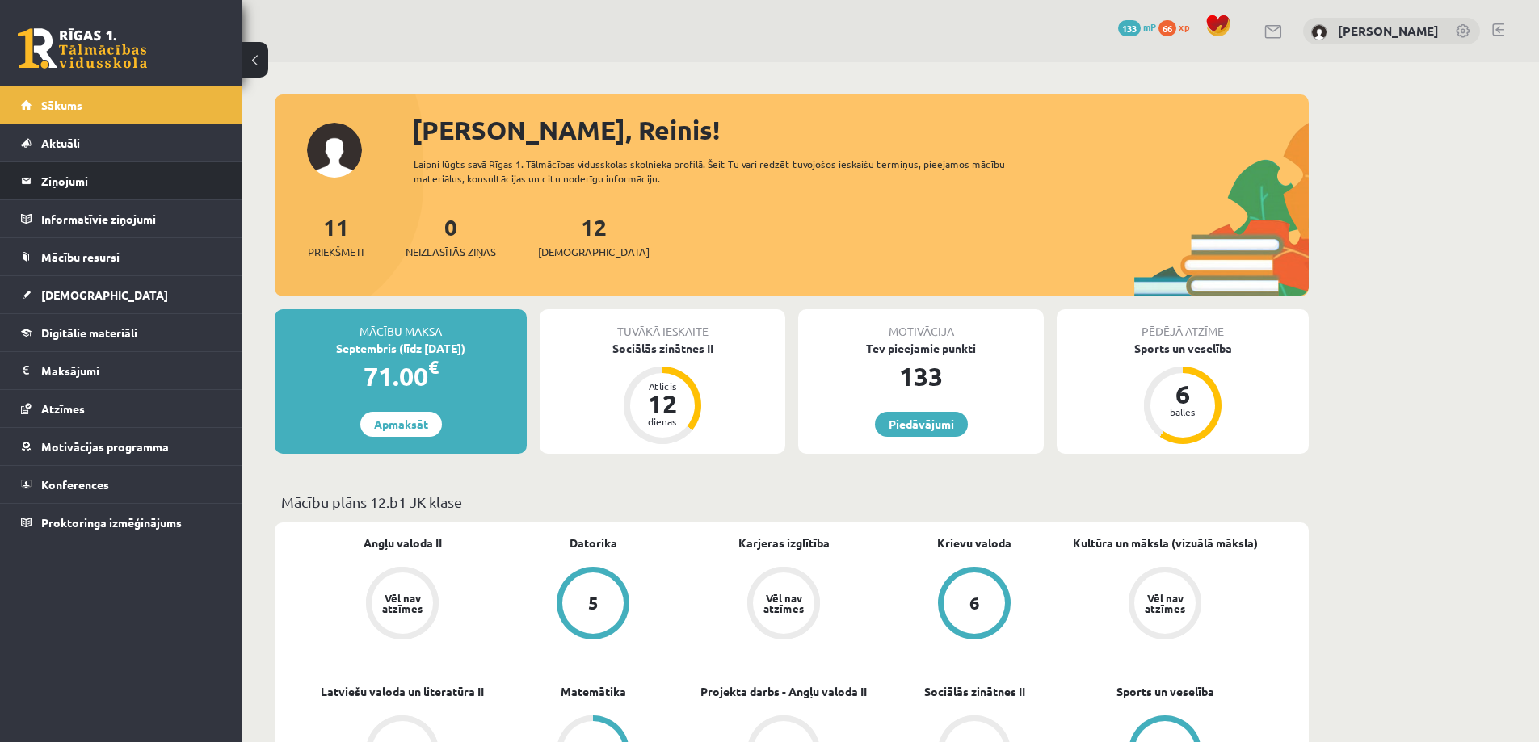
click at [71, 183] on legend "Ziņojumi 0" at bounding box center [131, 180] width 181 height 37
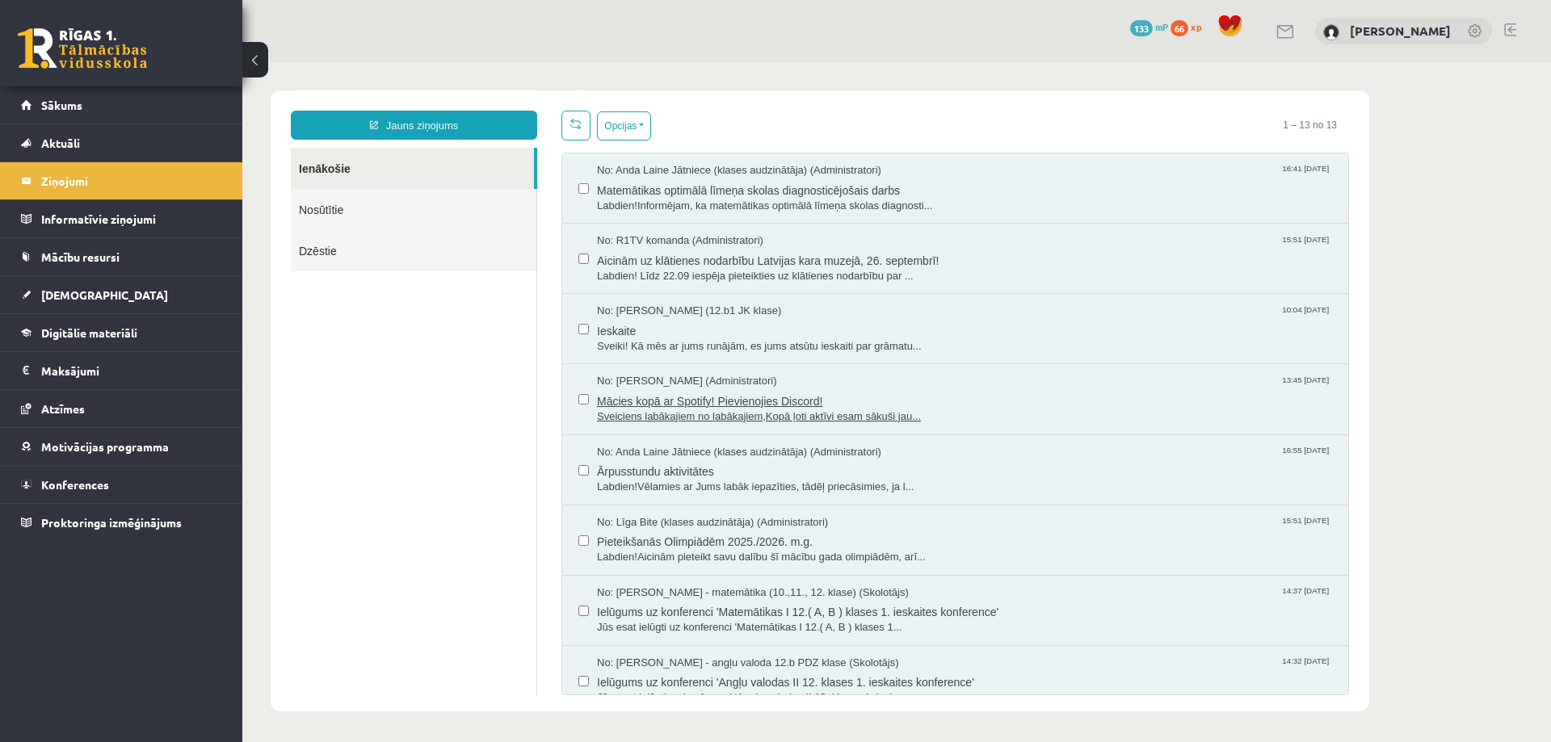
click at [696, 395] on span "Mācies kopā ar Spotify! Pievienojies Discord!" at bounding box center [964, 399] width 735 height 20
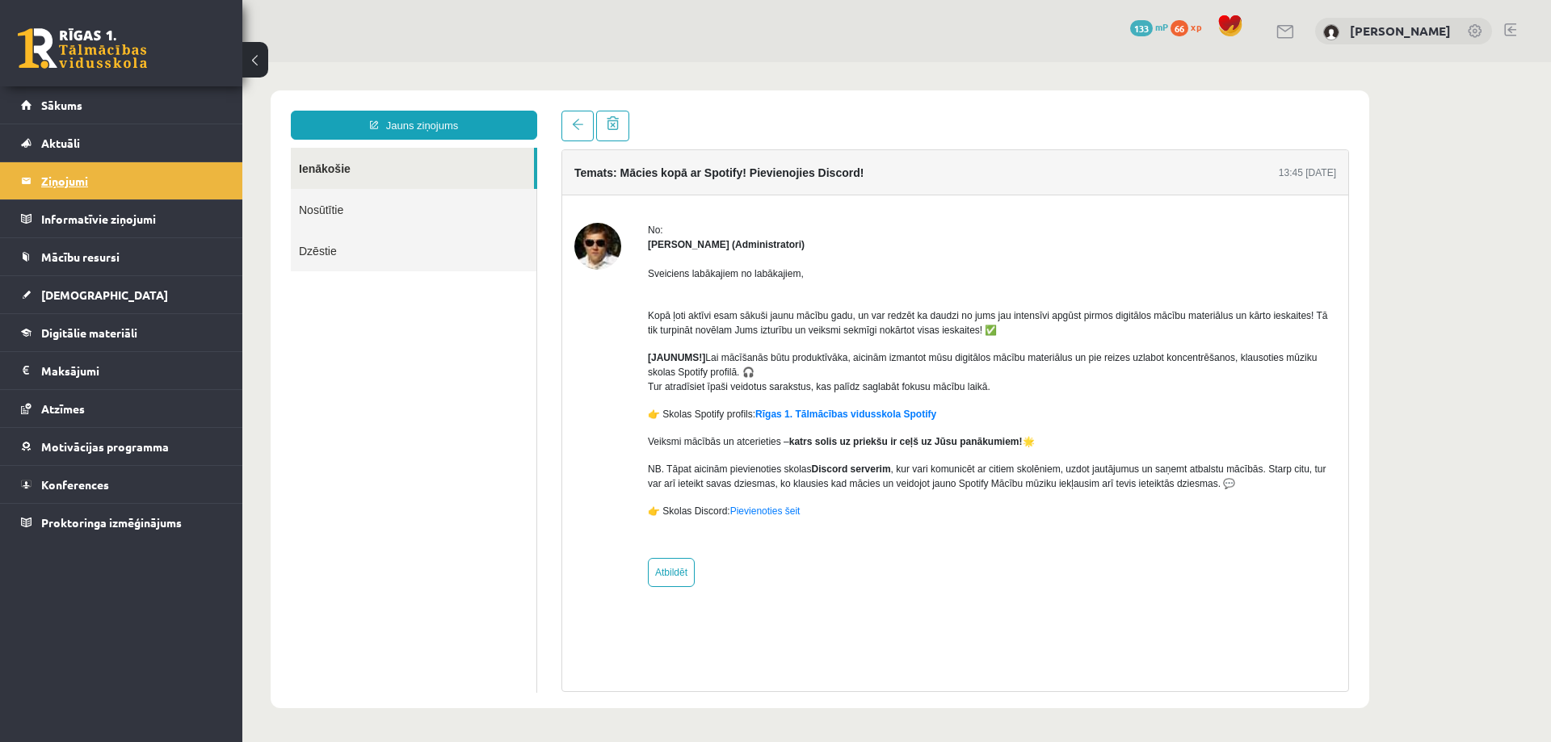
click at [68, 171] on legend "Ziņojumi 0" at bounding box center [131, 180] width 181 height 37
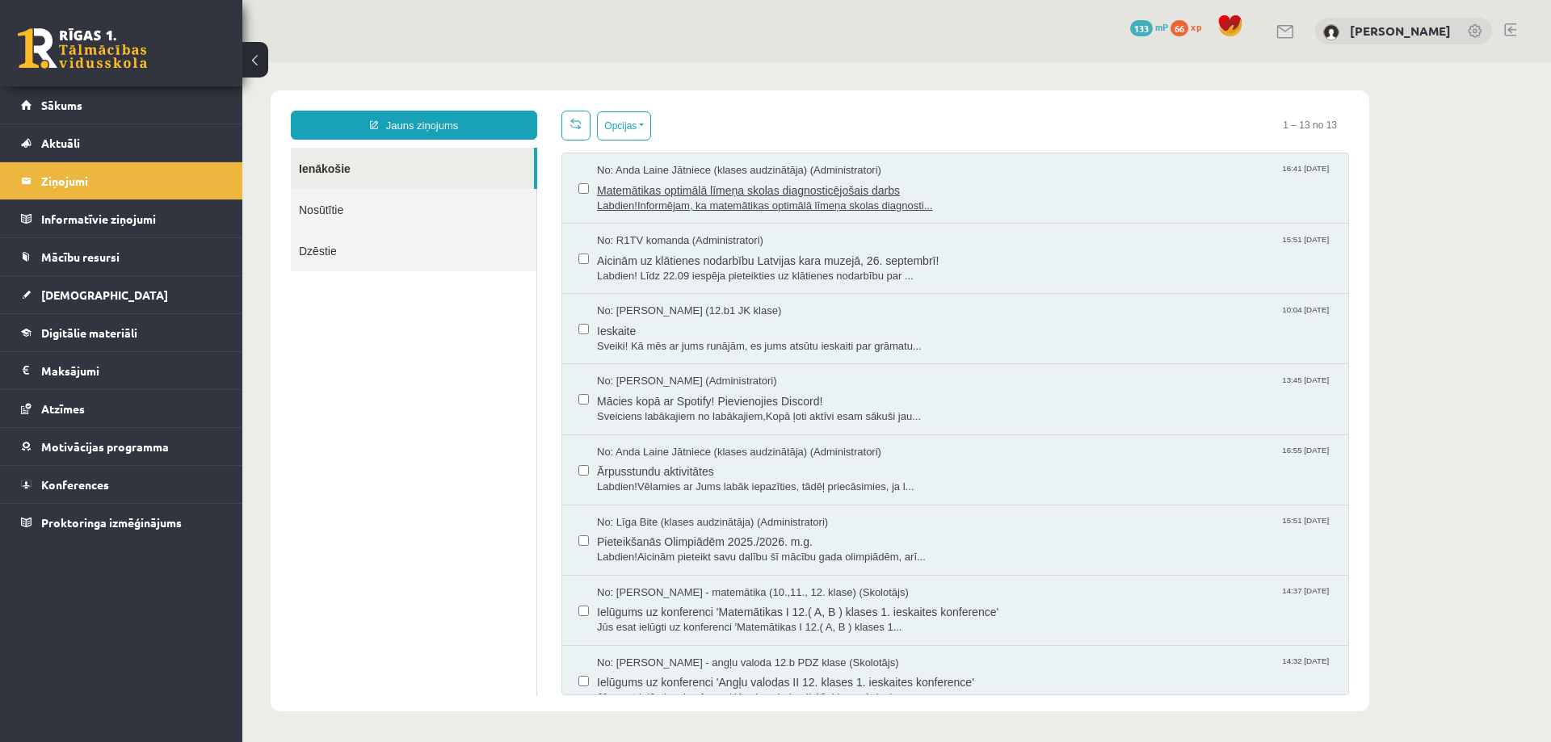
click at [681, 199] on span "Labdien!Informējam, ka matemātikas optimālā līmeņa skolas diagnosti..." at bounding box center [964, 206] width 735 height 15
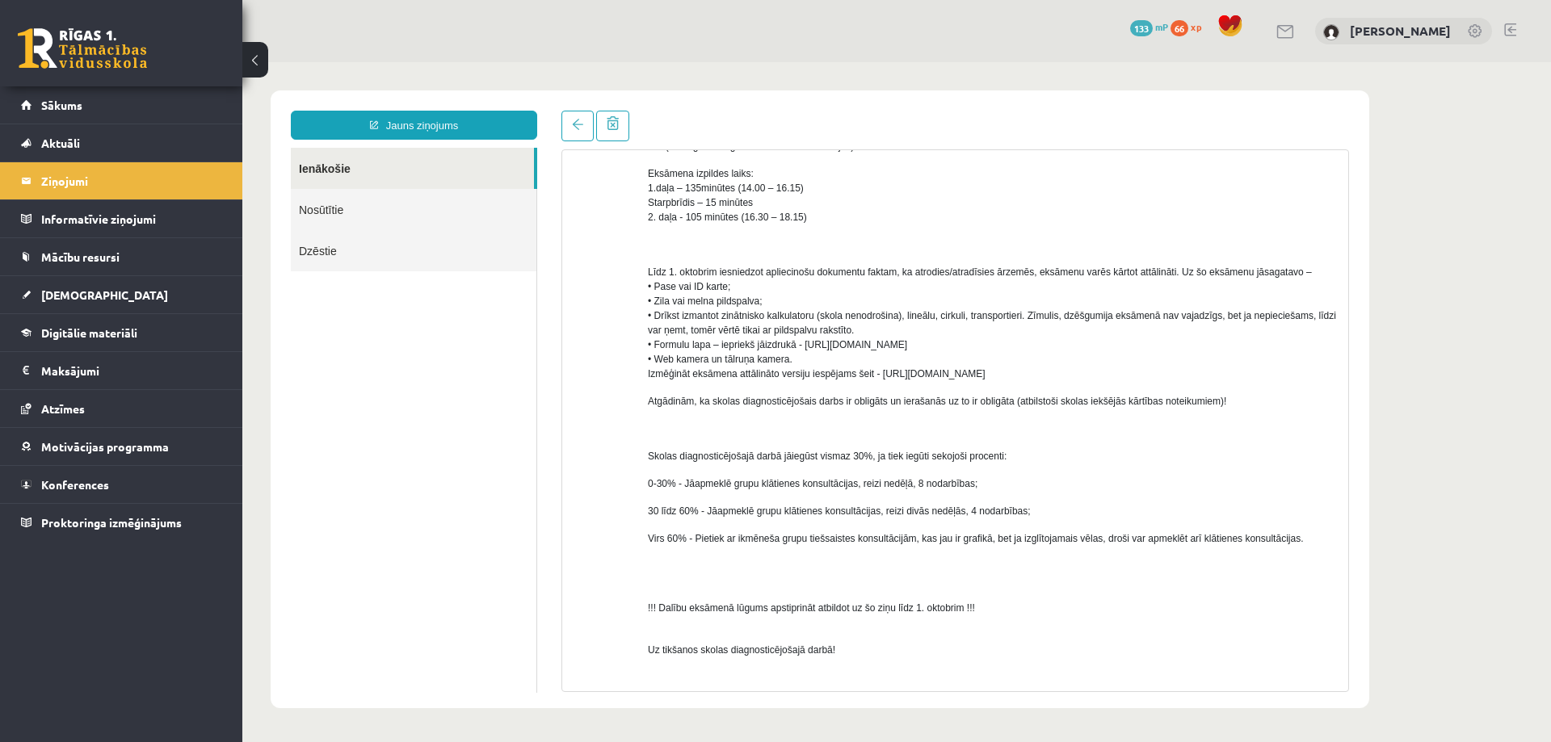
scroll to position [736, 0]
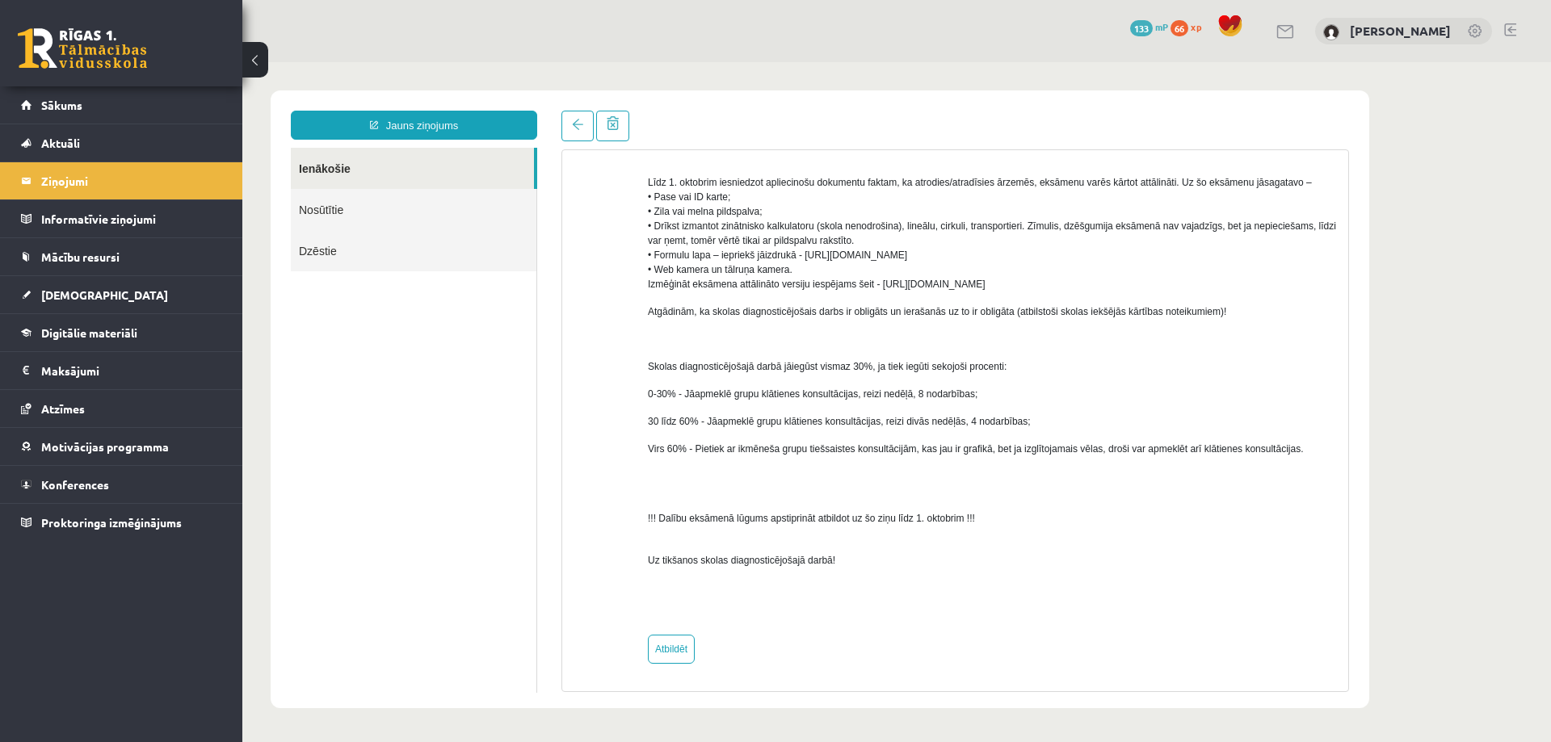
click at [922, 264] on p "Līdz 1. oktobrim iesniedzot apliecinošu dokumentu faktam, ka atrodies/atradīsie…" at bounding box center [992, 233] width 688 height 116
click at [917, 251] on span "Līdz 1. oktobrim iesniedzot apliecinošu dokumentu faktam, ka atrodies/atradīsie…" at bounding box center [992, 233] width 688 height 113
click at [877, 252] on span "Līdz 1. oktobrim iesniedzot apliecinošu dokumentu faktam, ka atrodies/atradīsie…" at bounding box center [992, 233] width 688 height 113
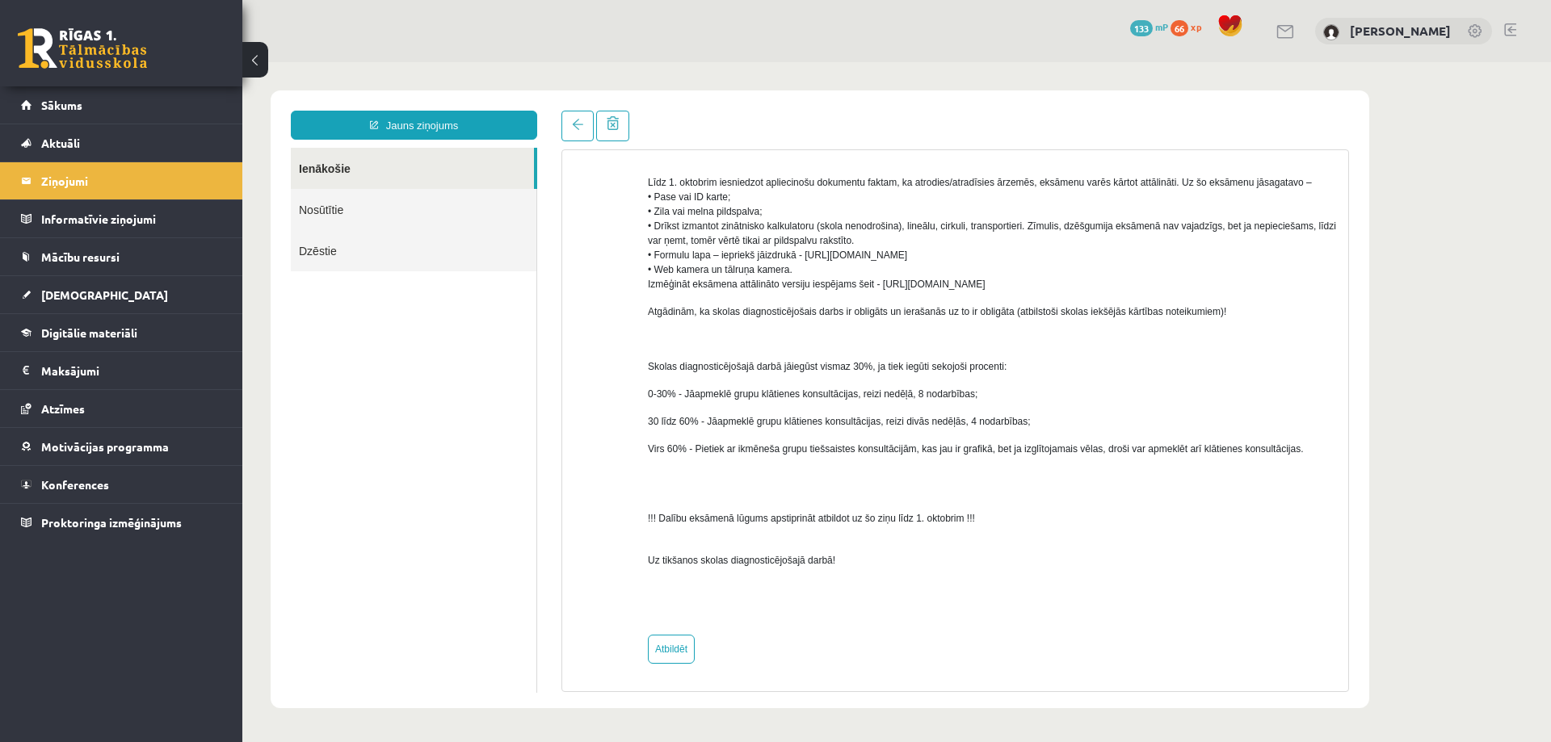
drag, startPoint x: 803, startPoint y: 254, endPoint x: 1236, endPoint y: 255, distance: 433.0
click at [1236, 255] on p "Līdz 1. oktobrim iesniedzot apliecinošu dokumentu faktam, ka atrodies/atradīsie…" at bounding box center [992, 233] width 688 height 116
copy span "https://eskola.r1tv.lv/system/uploads/attachment/file/12732/MAT_formulu_lapa_OL…"
click at [633, 281] on div "No: Anda Laine Jātniece (klases audzinātāja) (Administratori) Labdien! Informēj…" at bounding box center [955, 75] width 762 height 1177
drag, startPoint x: 1027, startPoint y: 279, endPoint x: 881, endPoint y: 288, distance: 145.7
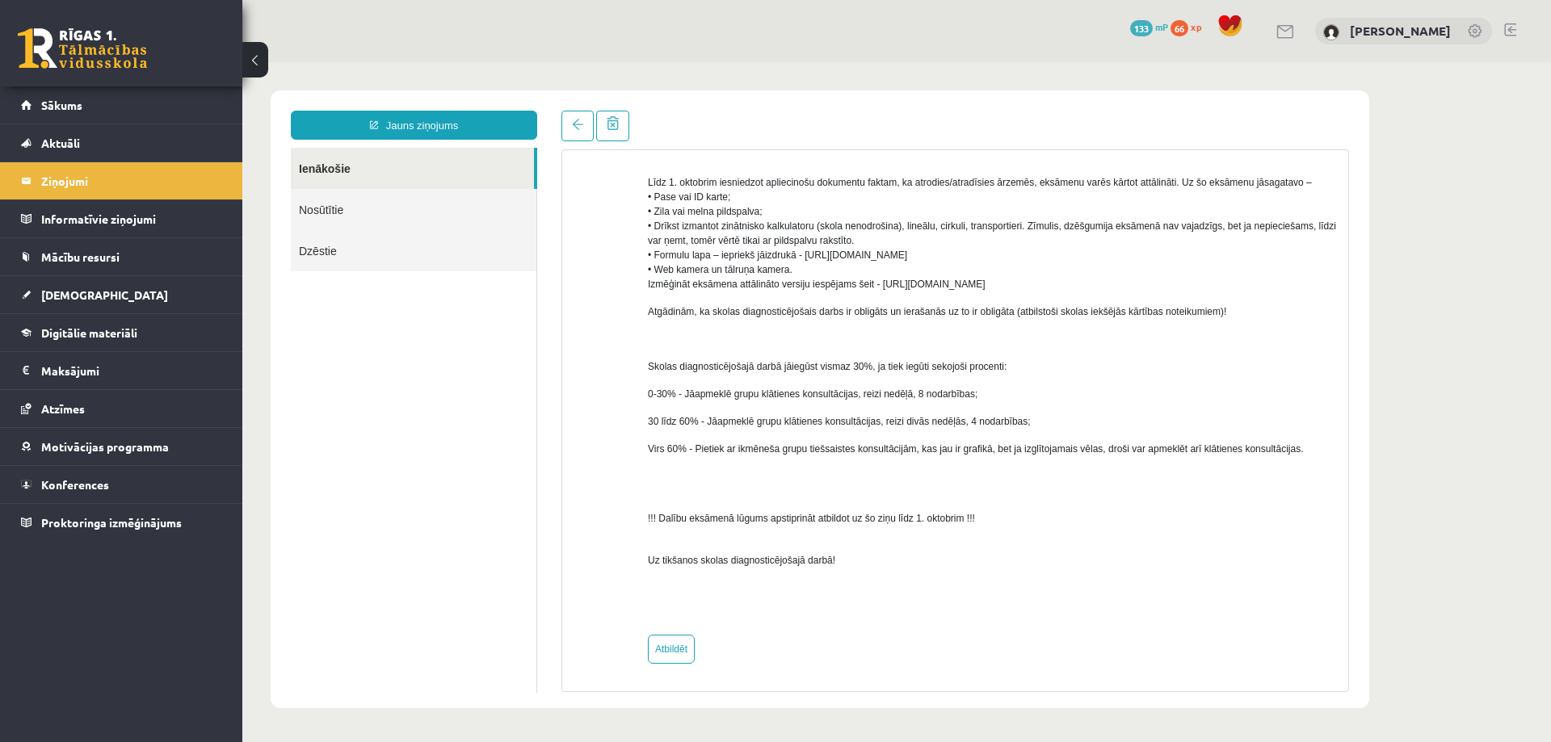
click at [881, 288] on p "Līdz 1. oktobrim iesniedzot apliecinošu dokumentu faktam, ka atrodies/atradīsie…" at bounding box center [992, 233] width 688 height 116
copy span "https://eskola.r1tv.lv/proctoring"
click at [956, 251] on span "Līdz 1. oktobrim iesniedzot apliecinošu dokumentu faktam, ka atrodies/atradīsie…" at bounding box center [992, 233] width 688 height 113
click at [80, 38] on link at bounding box center [82, 48] width 129 height 40
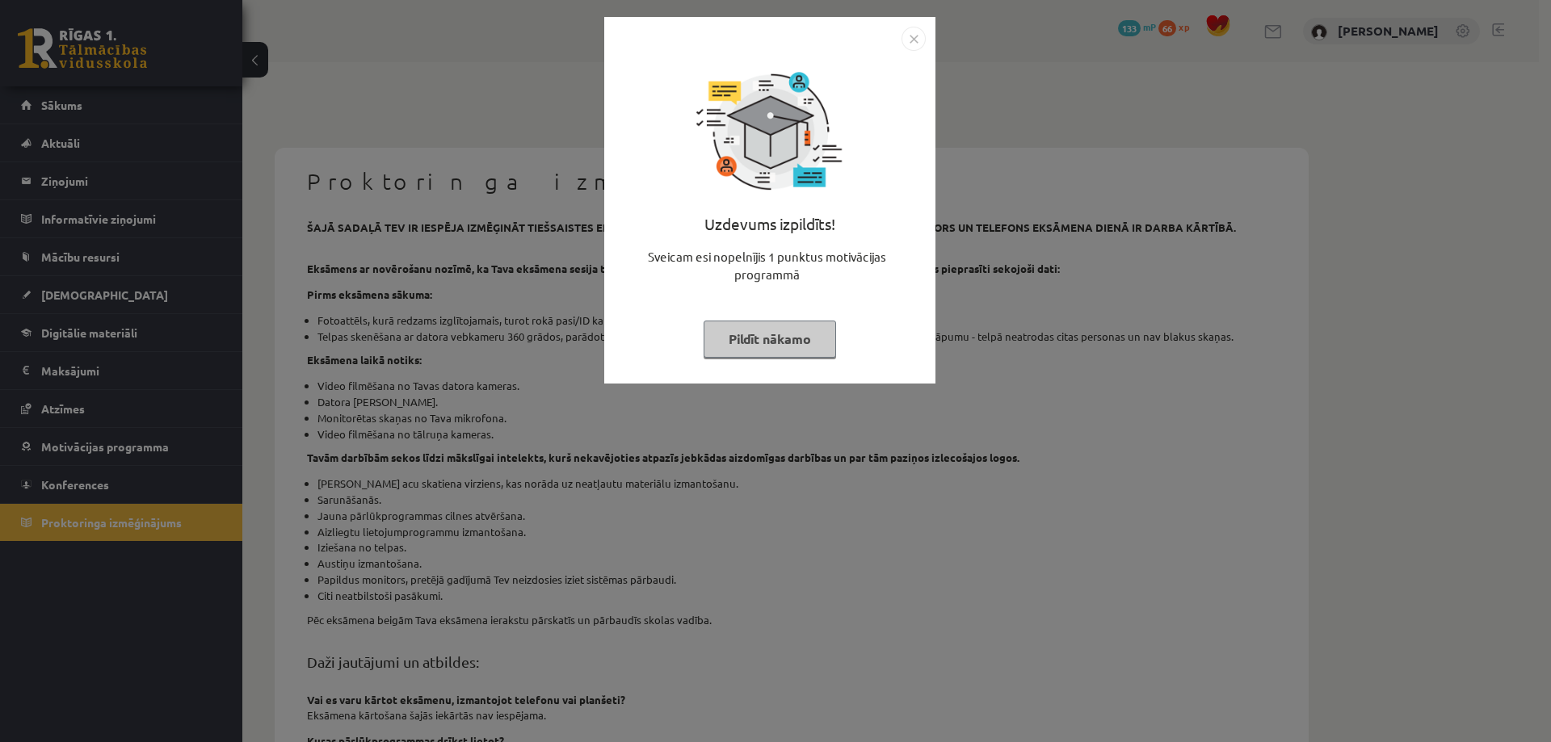
click at [728, 303] on div "Uzdevums izpildīts! Sveicam esi nopelnījis 1 punktus motivācijas programmā Pild…" at bounding box center [770, 212] width 312 height 323
click at [727, 322] on button "Pildīt nākamo" at bounding box center [770, 339] width 132 height 37
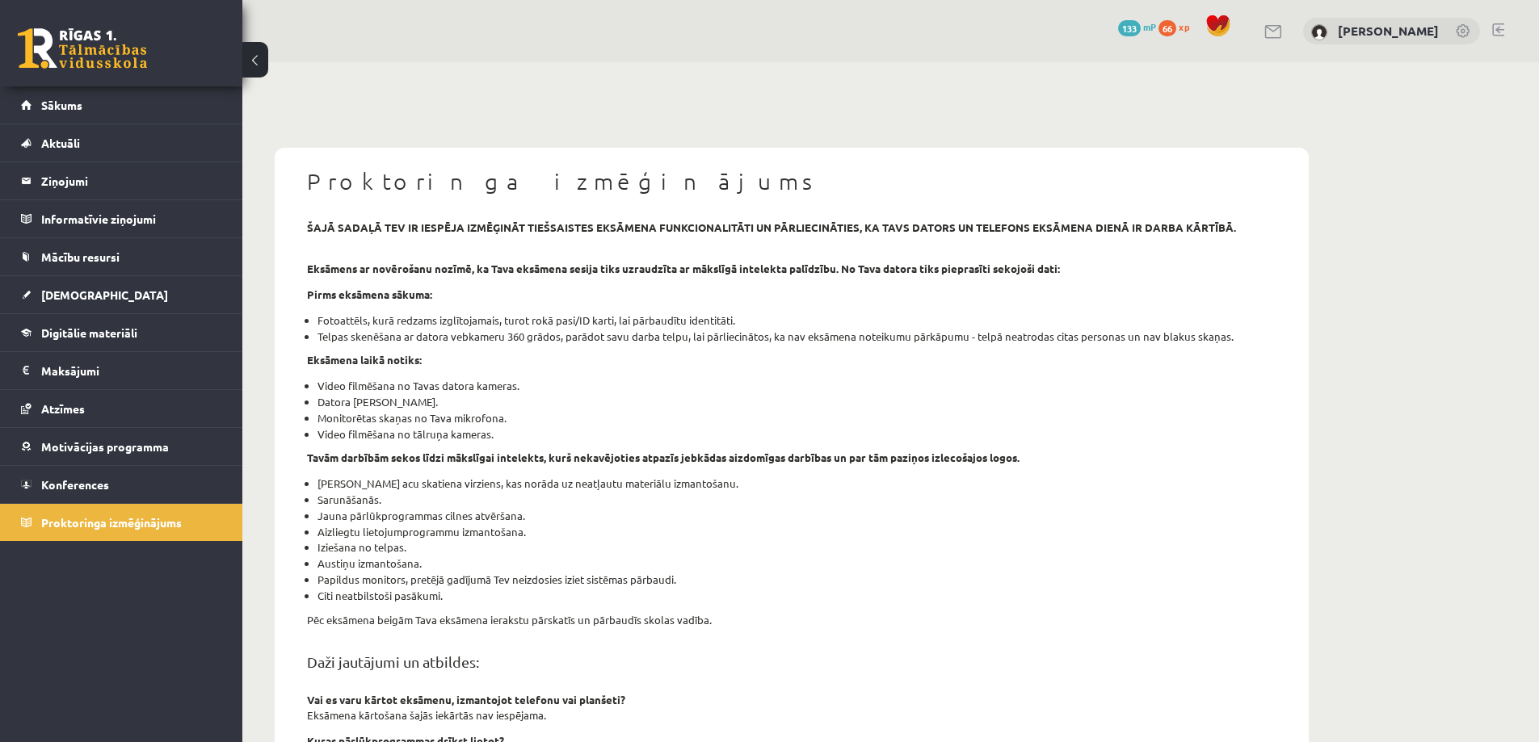
click at [673, 371] on div "šajā sadaļā tev ir iespēja izmēģināt tiešsaistes eksāmena funkcionalitāti un pā…" at bounding box center [792, 623] width 994 height 806
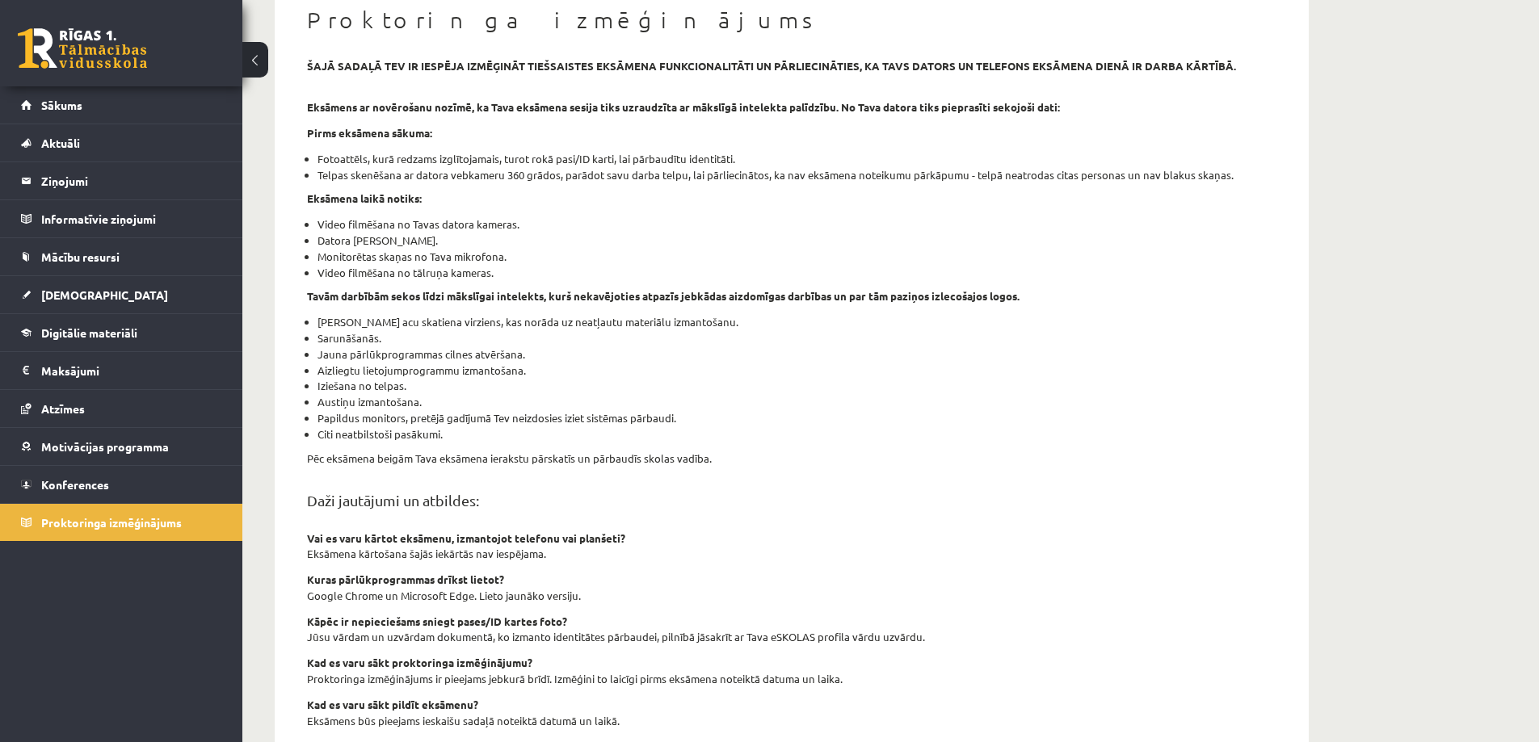
click at [271, 518] on div "Proktoringa izmēģinājums šajā sadaļā tev ir iespēja izmēģināt tiešsaistes eksām…" at bounding box center [791, 427] width 1099 height 1053
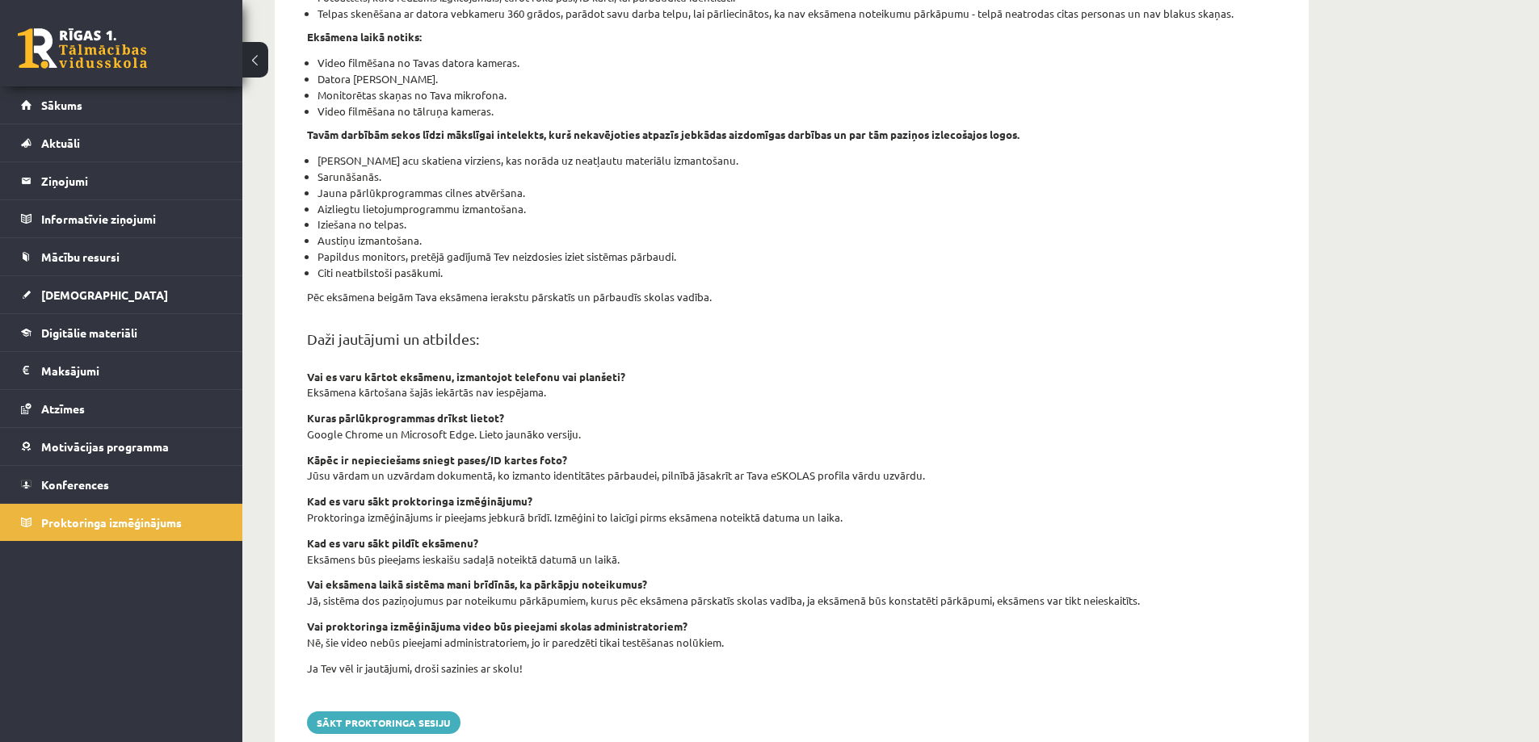
scroll to position [373, 0]
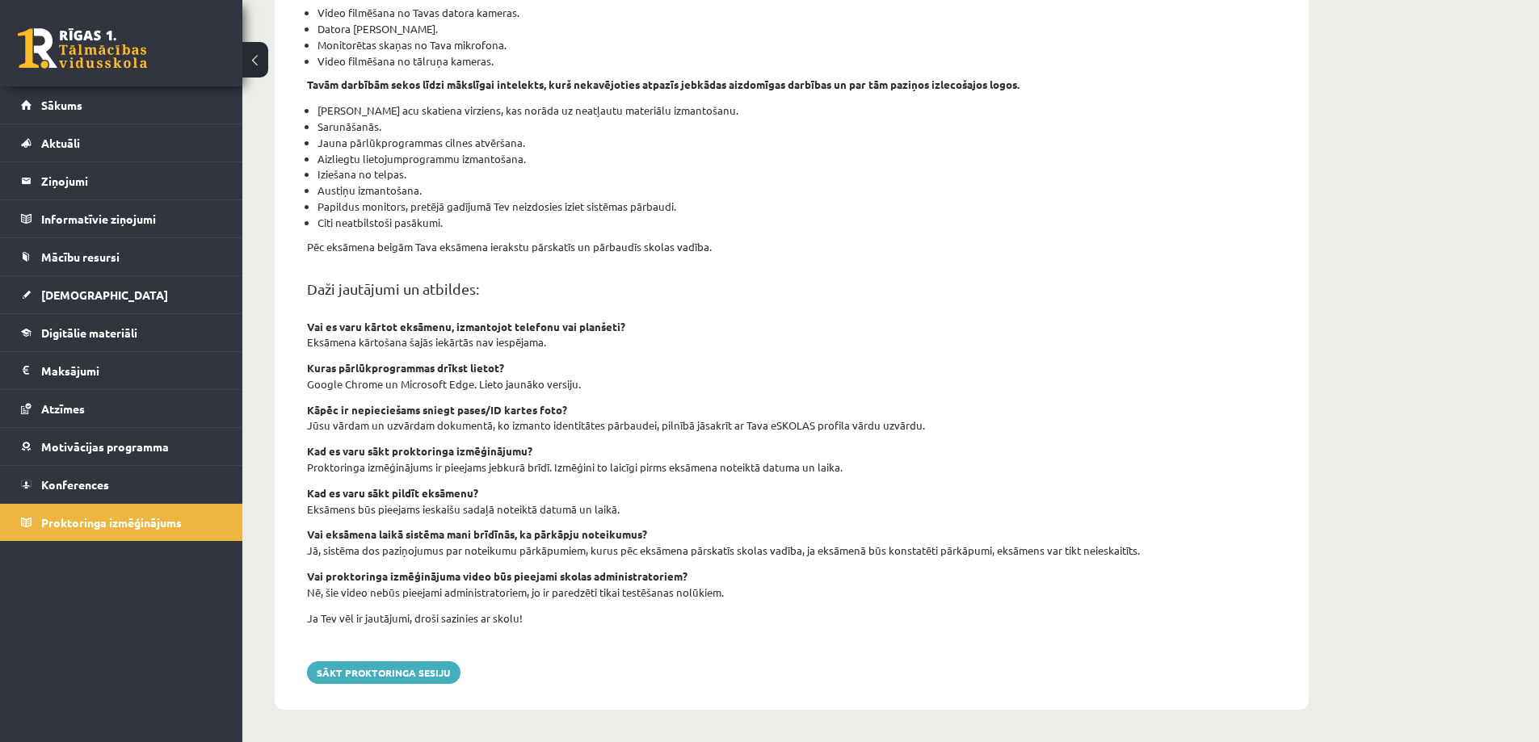
click at [282, 478] on div "Proktoringa izmēģinājums šajā sadaļā tev ir iespēja izmēģināt tiešsaistes eksām…" at bounding box center [792, 242] width 1034 height 935
click at [422, 669] on button "Sākt proktoringa sesiju" at bounding box center [383, 673] width 153 height 23
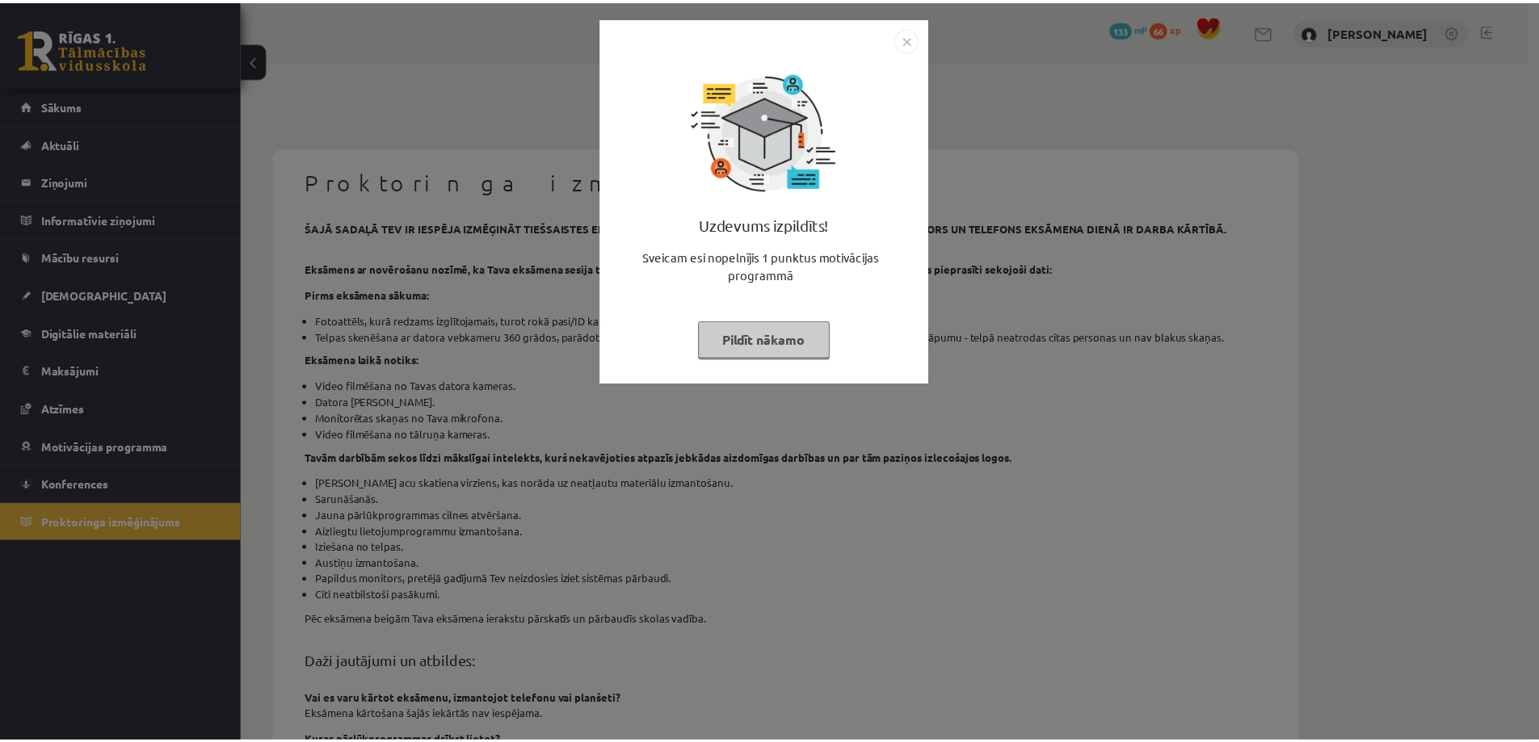
scroll to position [373, 0]
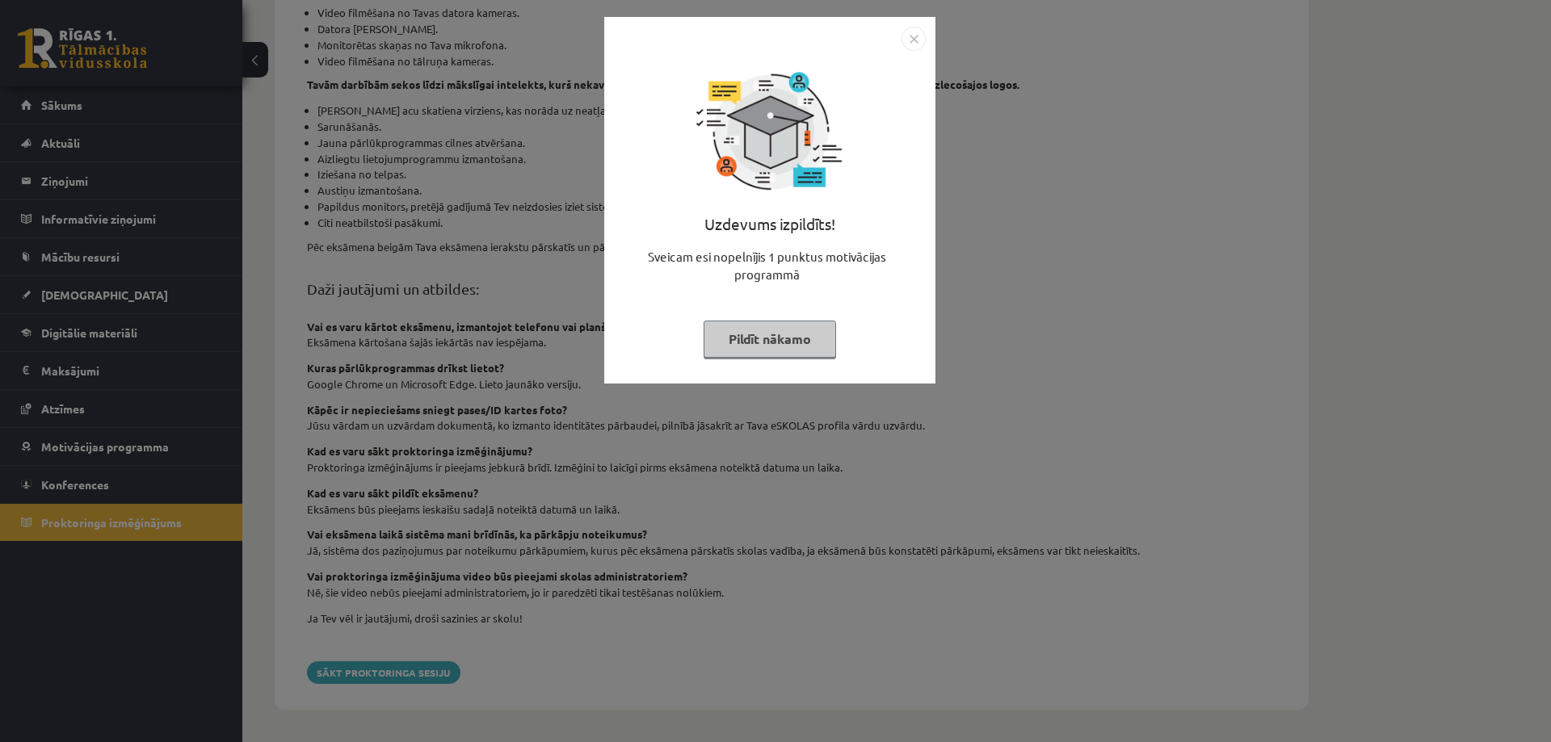
click at [913, 33] on img "Close" at bounding box center [913, 39] width 24 height 24
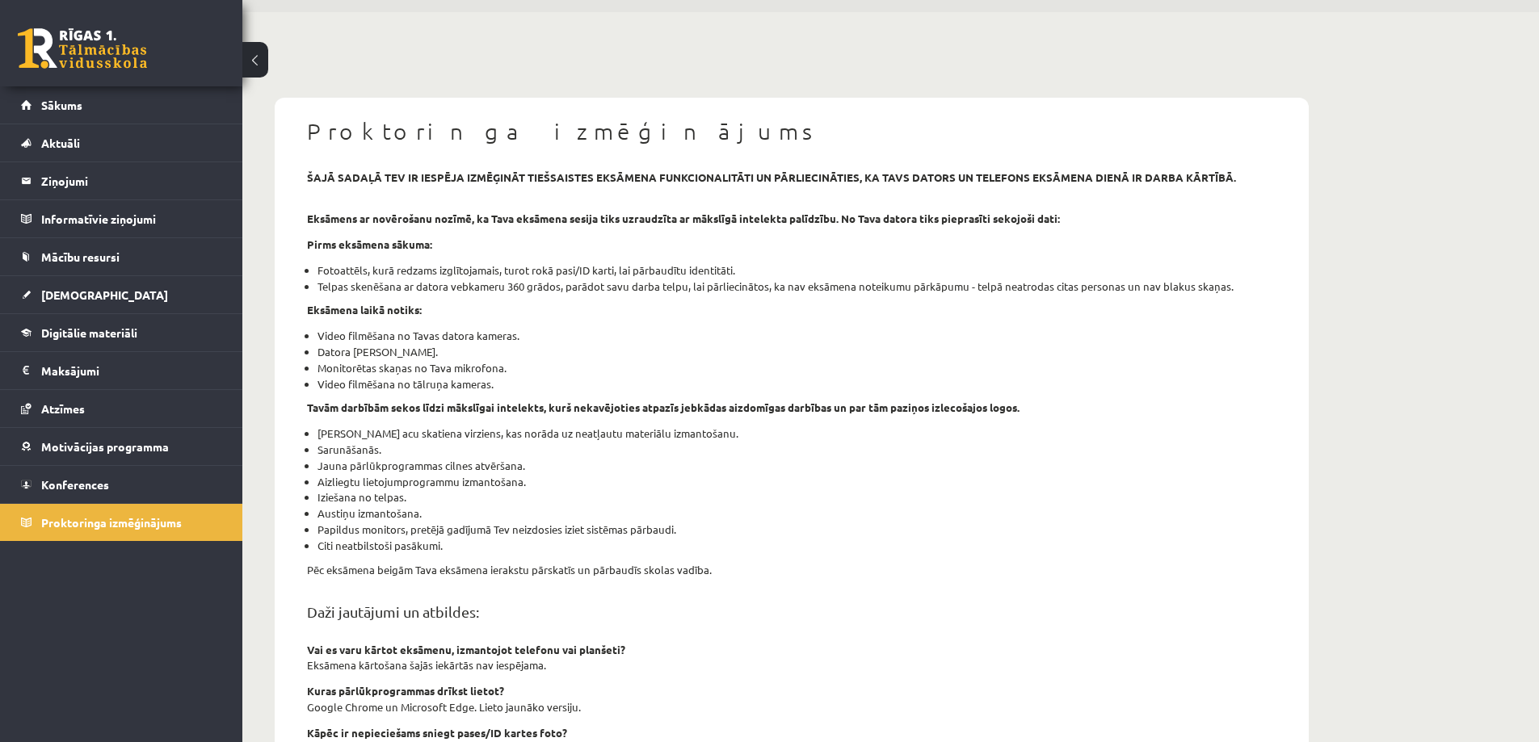
scroll to position [0, 0]
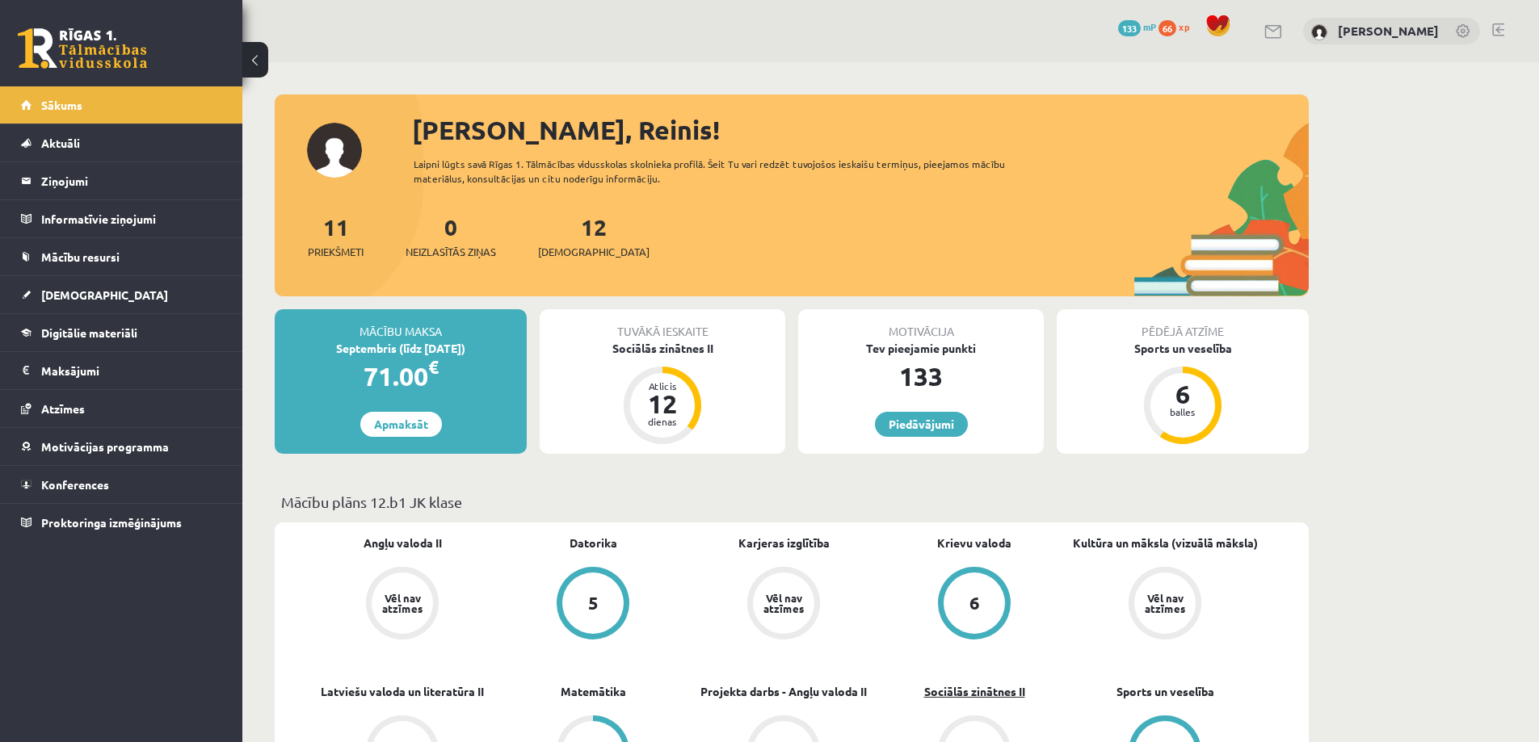
scroll to position [323, 0]
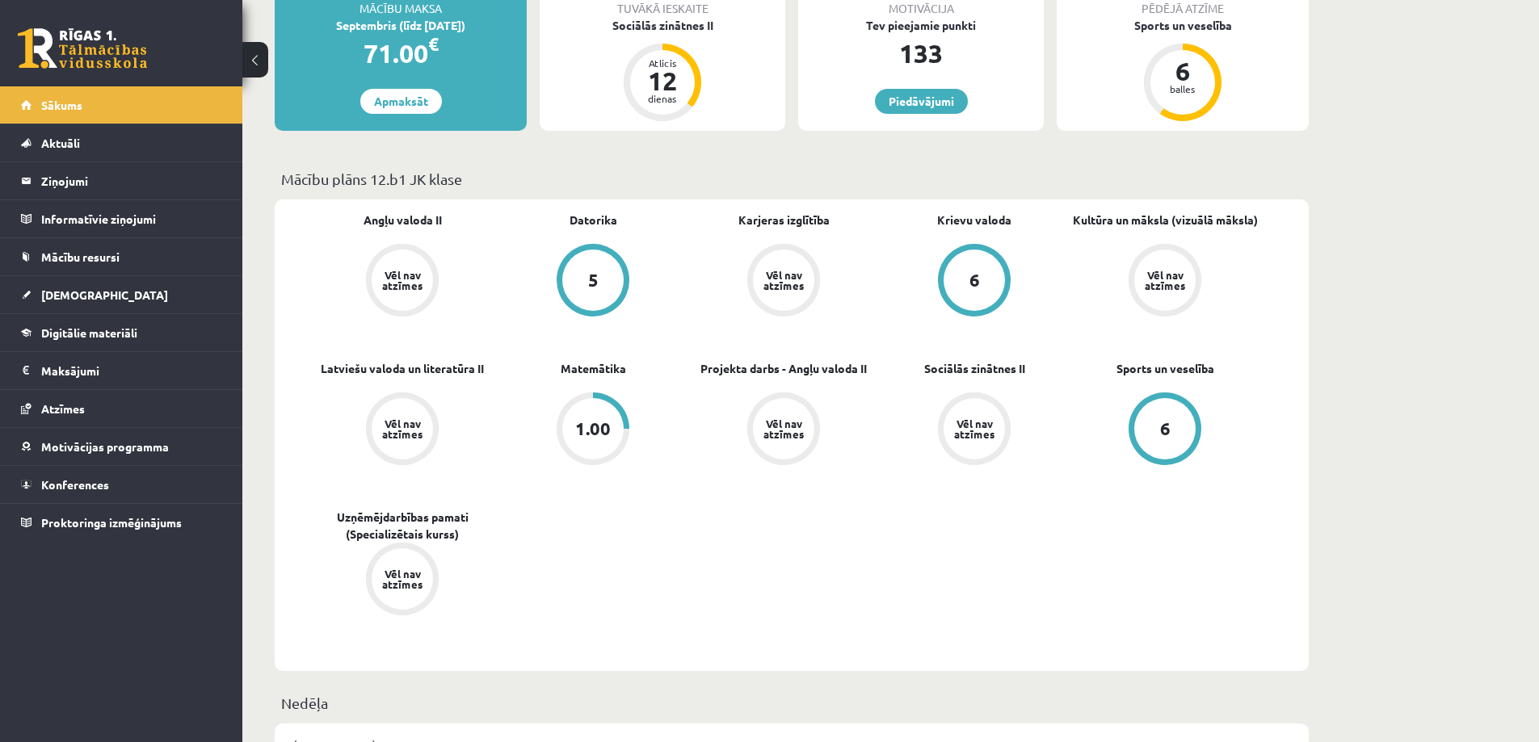
click at [925, 517] on div "Angļu valoda II Vēl nav atzīmes [GEOGRAPHIC_DATA] 5 Karjeras izglītība Vēl nav …" at bounding box center [783, 435] width 953 height 447
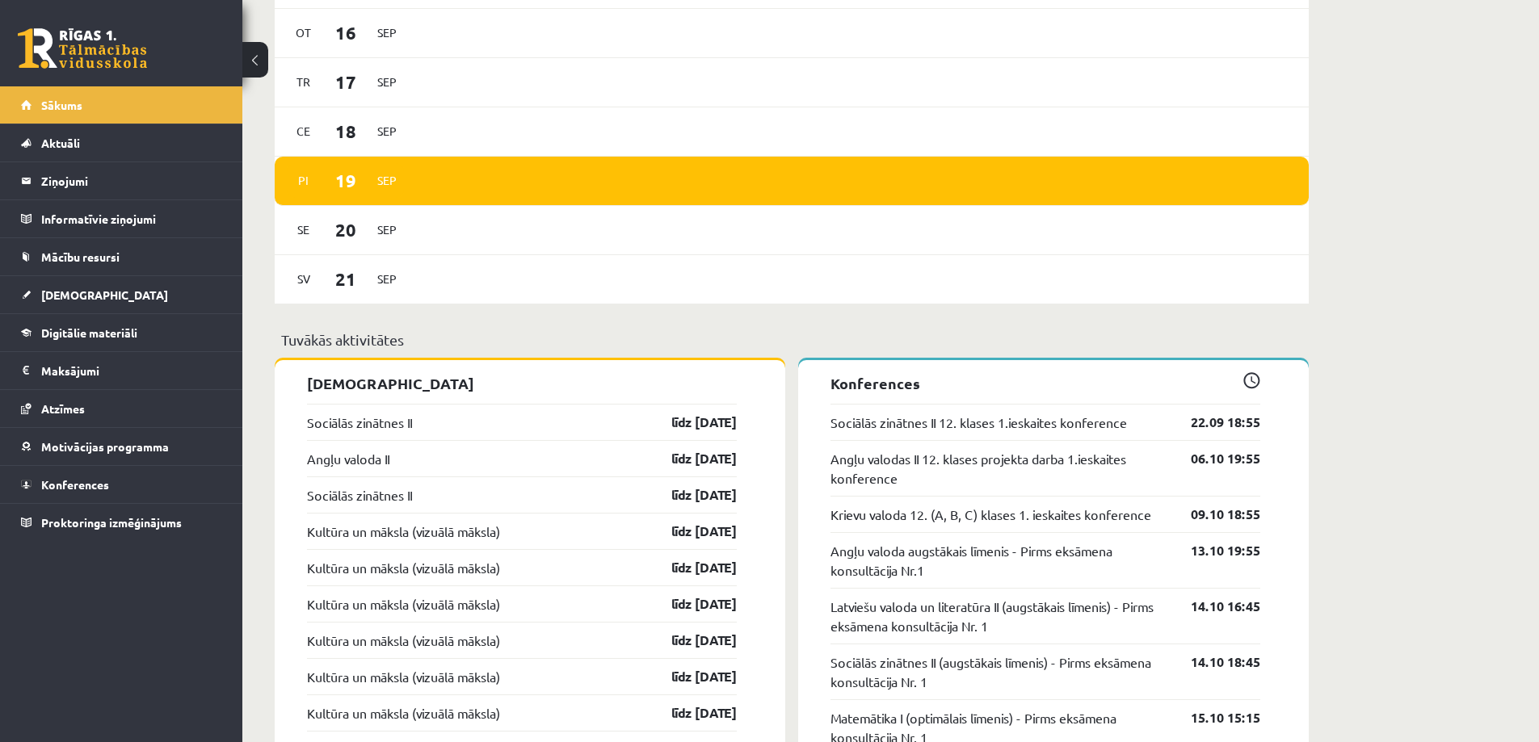
scroll to position [1292, 0]
